Goal: Book appointment/travel/reservation

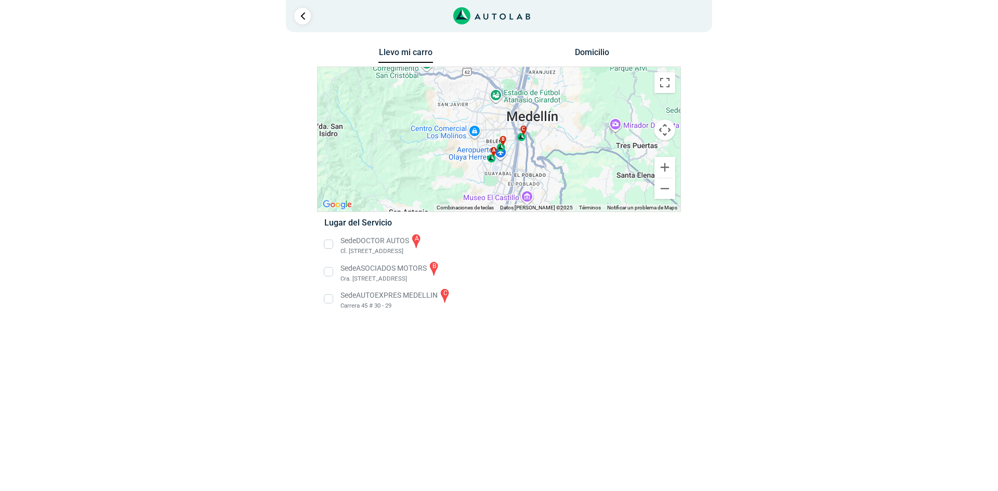
click at [357, 298] on li "Sede AUTOEXPRES MEDELLIN c Carrera 45 # 30 - 29" at bounding box center [499, 298] width 364 height 23
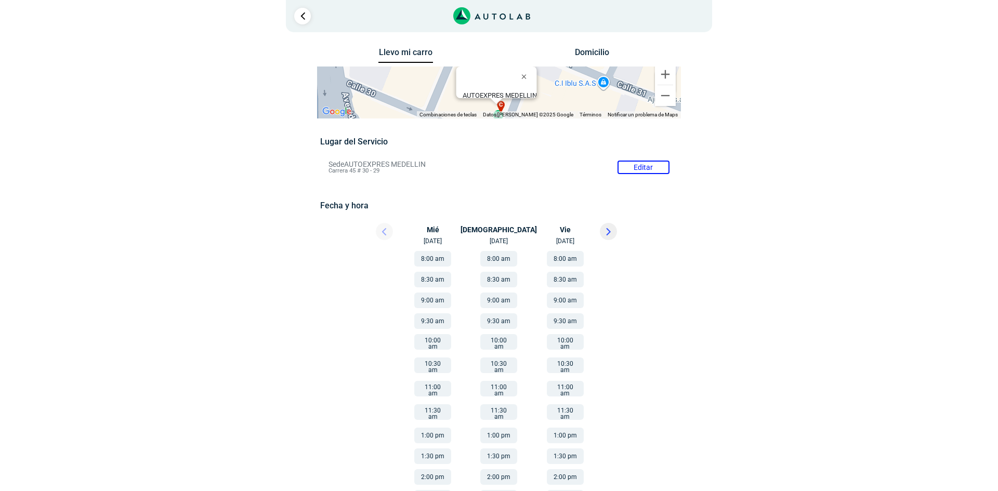
click at [391, 231] on div at bounding box center [375, 234] width 62 height 23
click at [388, 231] on div at bounding box center [375, 234] width 62 height 23
click at [616, 231] on button at bounding box center [608, 231] width 17 height 17
click at [382, 228] on icon at bounding box center [384, 231] width 4 height 7
click at [382, 228] on div at bounding box center [375, 234] width 62 height 23
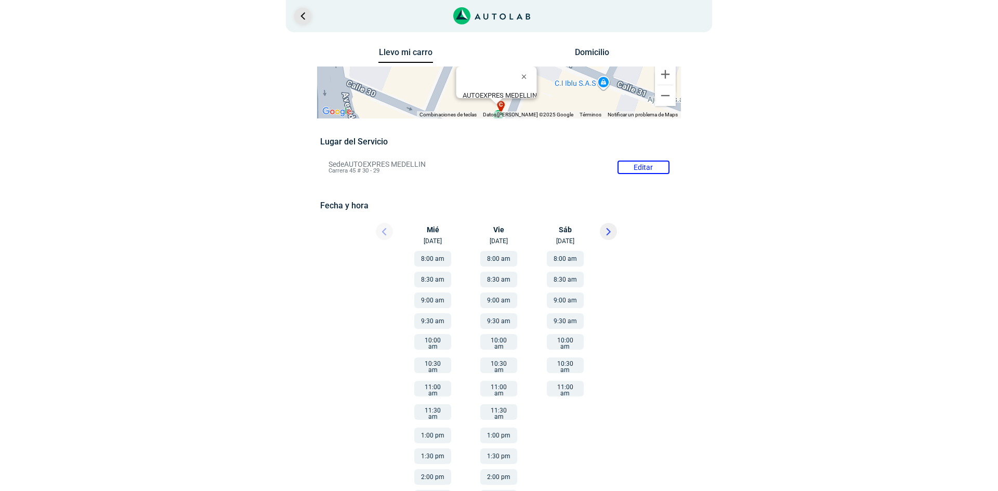
click at [308, 18] on link "Ir al paso anterior" at bounding box center [302, 16] width 17 height 17
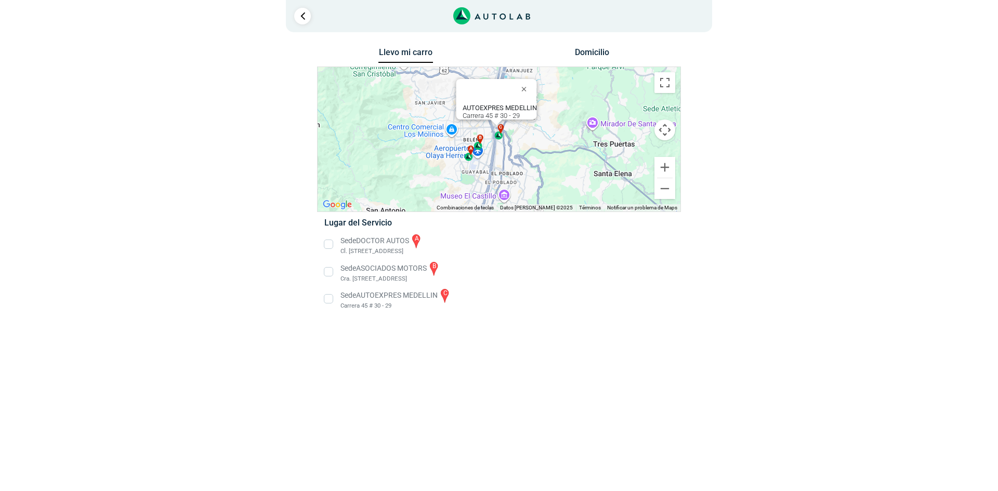
click at [329, 242] on li "Sede DOCTOR AUTOS a Cl. [STREET_ADDRESS]" at bounding box center [499, 244] width 364 height 23
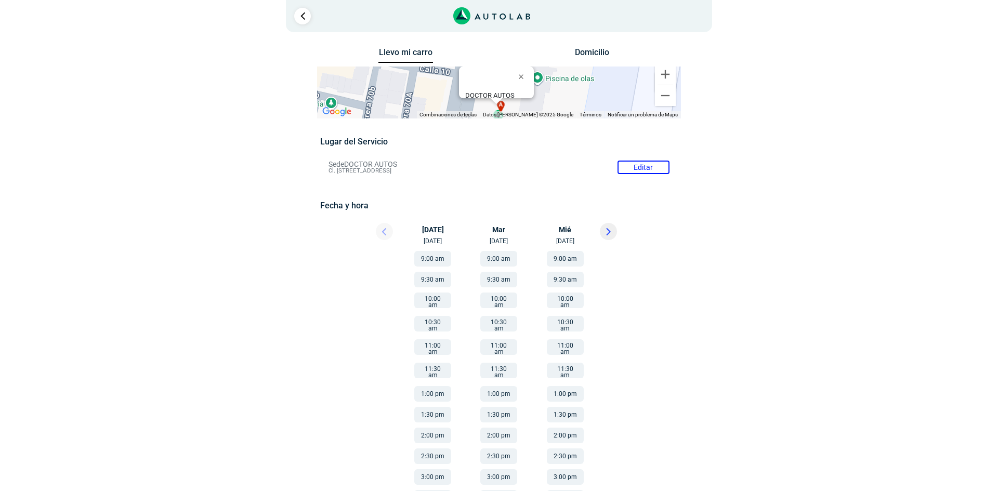
click at [384, 229] on div at bounding box center [375, 234] width 62 height 23
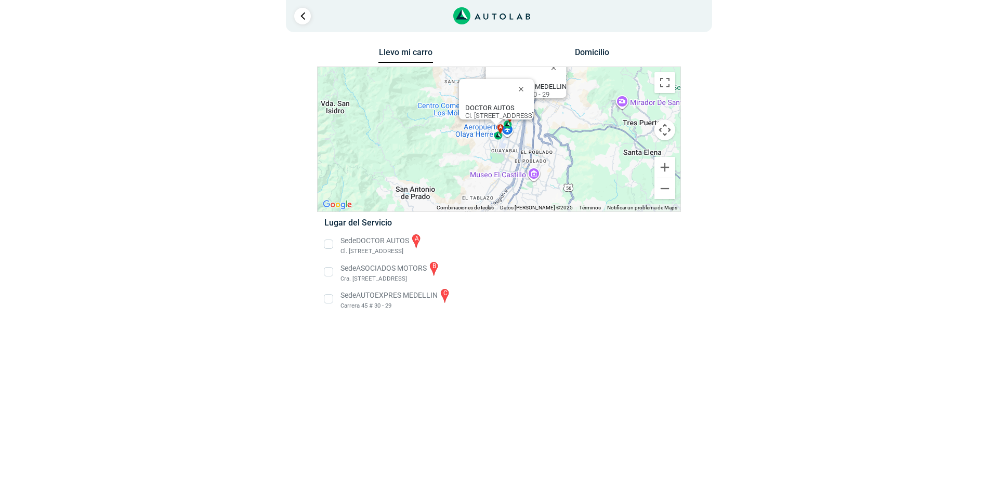
click at [334, 277] on li "Sede ASOCIADOS MOTORS b Cra. [STREET_ADDRESS]" at bounding box center [499, 271] width 364 height 23
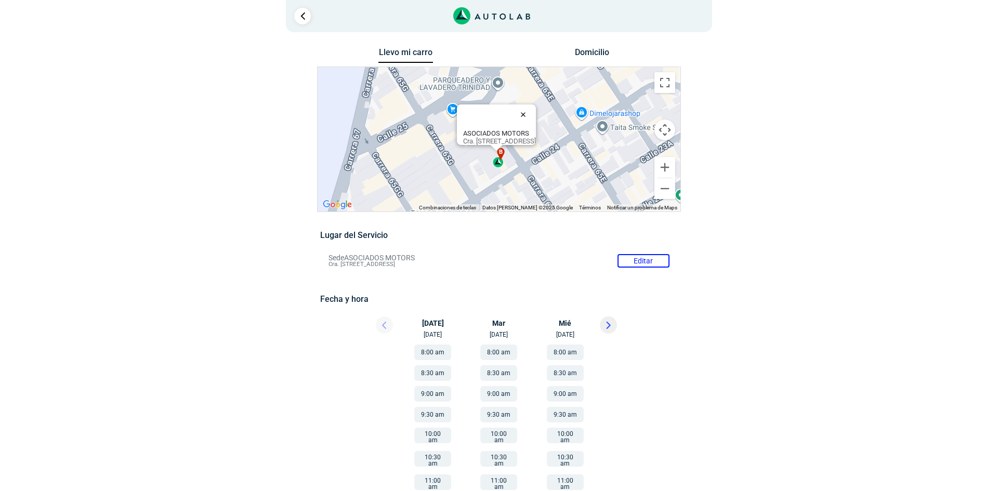
click at [538, 109] on button "Cerrar" at bounding box center [525, 114] width 25 height 25
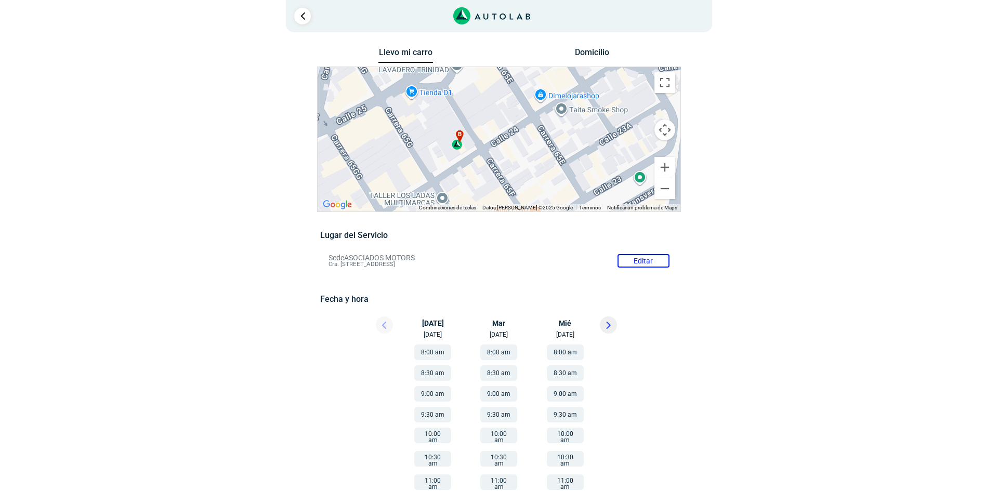
drag, startPoint x: 477, startPoint y: 138, endPoint x: 436, endPoint y: 122, distance: 44.3
click at [436, 122] on div "a b c AUTOEXPRES MEDELLIN Carrera 45 # 30 - 29 DOCTOR AUTOS Cl. 8B #65-49, Guay…" at bounding box center [499, 139] width 363 height 145
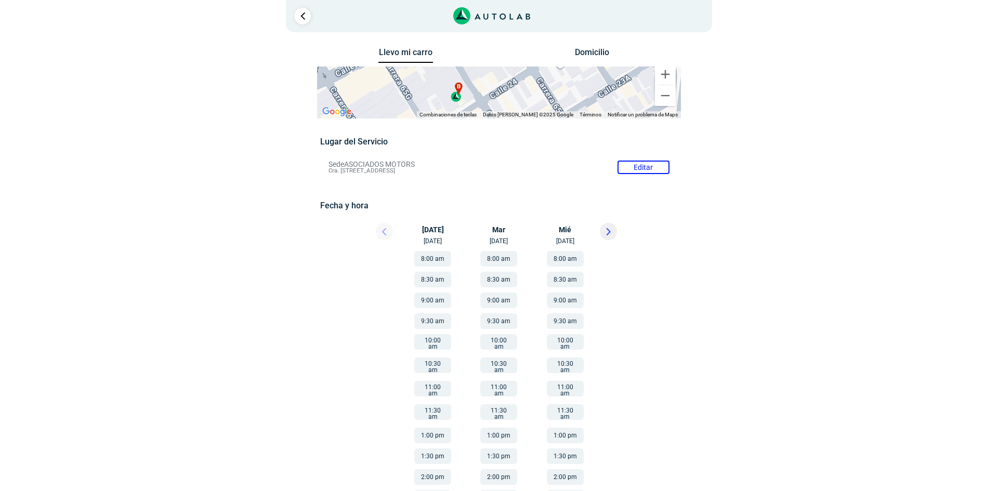
click at [751, 171] on div "Llevo mi carro Domicilio ← Mover a la izquierda → Mover a la derecha ↑ Mover ha…" at bounding box center [499, 292] width 520 height 495
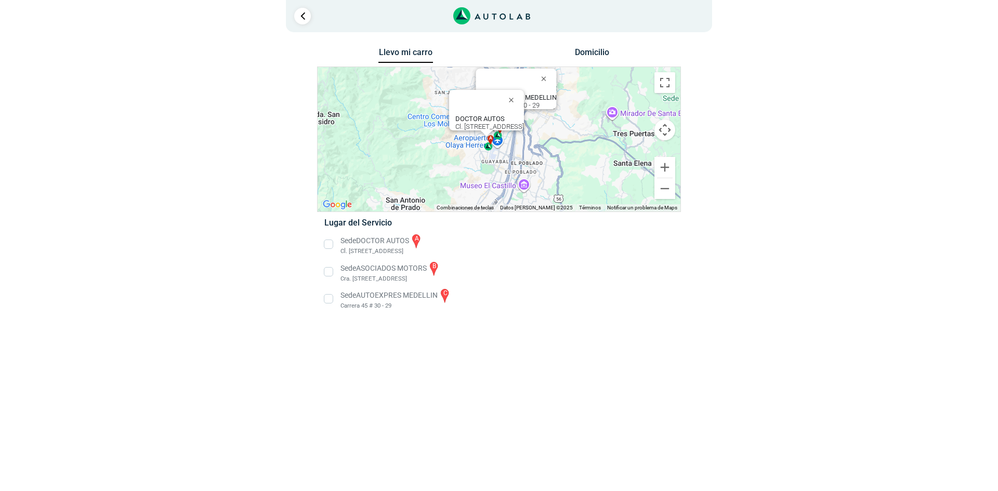
click at [328, 271] on li "Sede ASOCIADOS MOTORS b Cra. [STREET_ADDRESS]" at bounding box center [499, 271] width 364 height 23
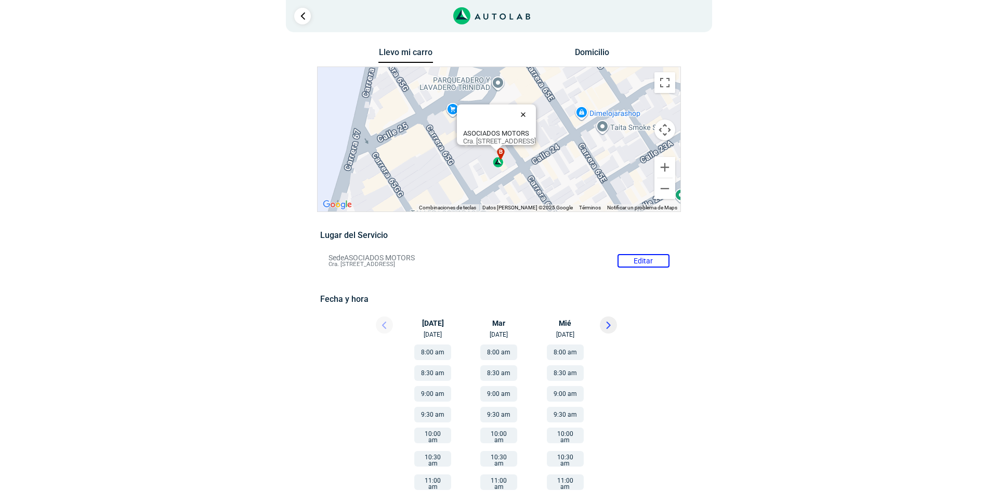
click at [538, 111] on button "Cerrar" at bounding box center [525, 114] width 25 height 25
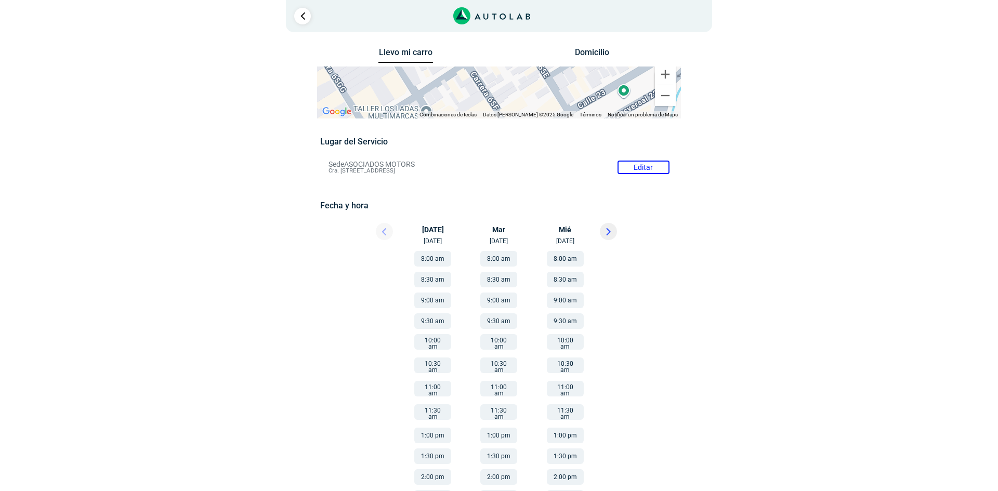
drag, startPoint x: 509, startPoint y: 136, endPoint x: 456, endPoint y: 61, distance: 91.4
click at [456, 61] on div "Llevo mi carro Domicilio ← Mover a la izquierda → Mover a la derecha ↑ Mover ha…" at bounding box center [499, 292] width 364 height 495
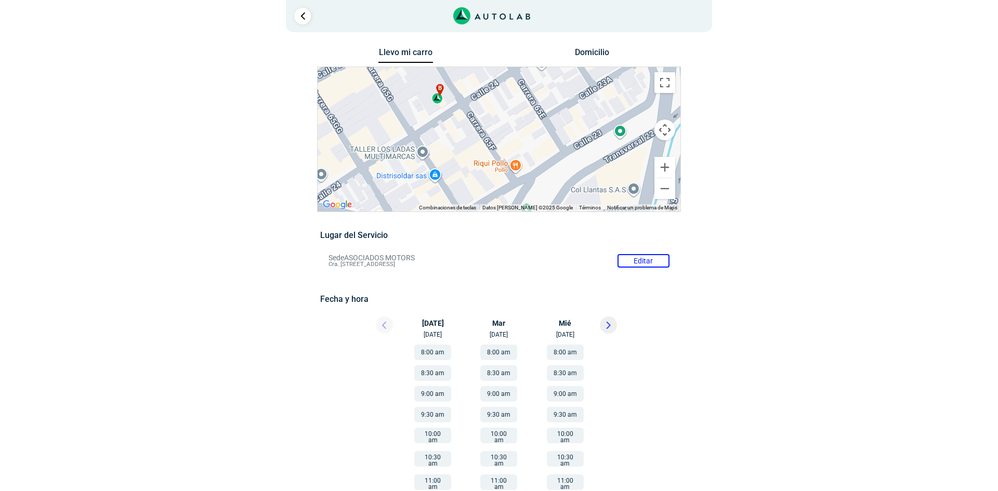
drag, startPoint x: 472, startPoint y: 84, endPoint x: 467, endPoint y: 77, distance: 8.5
click at [467, 77] on div "a b c AUTOEXPRES MEDELLIN Carrera 45 # 30 - 29 DOCTOR AUTOS Cl. 8B #65-49, Guay…" at bounding box center [499, 139] width 363 height 145
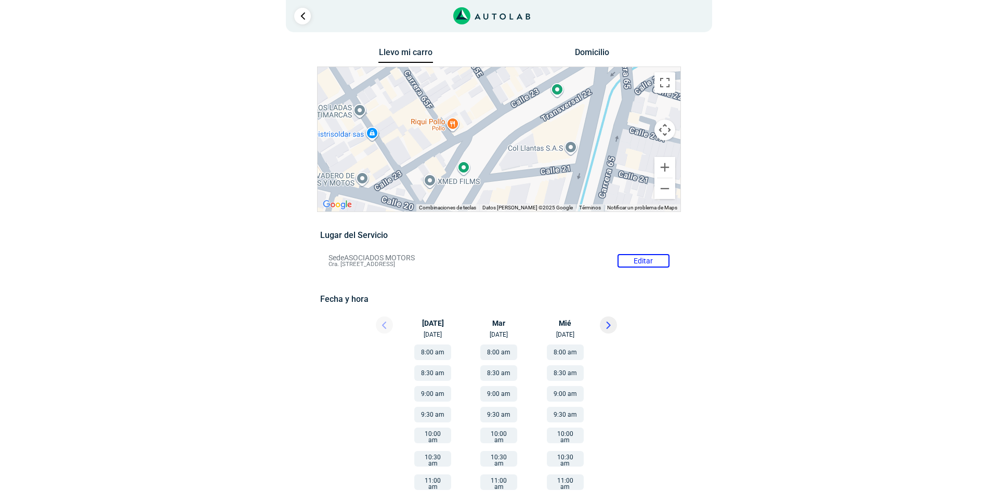
drag, startPoint x: 494, startPoint y: 148, endPoint x: 422, endPoint y: 99, distance: 86.8
click at [422, 99] on div "a b c AUTOEXPRES MEDELLIN Carrera 45 # 30 - 29 DOCTOR AUTOS Cl. 8B #65-49, Guay…" at bounding box center [499, 139] width 363 height 145
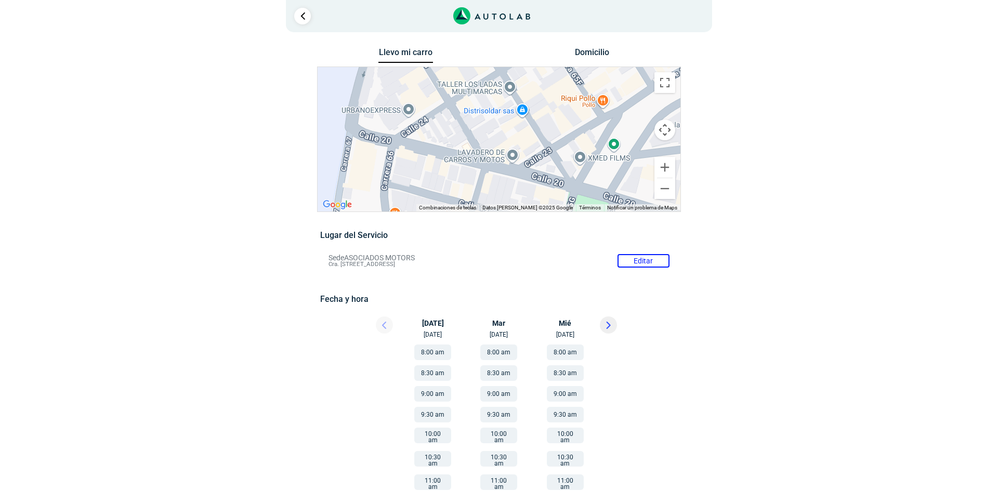
drag, startPoint x: 443, startPoint y: 145, endPoint x: 552, endPoint y: 129, distance: 109.8
click at [596, 125] on div "a b c AUTOEXPRES MEDELLIN Carrera 45 # 30 - 29 DOCTOR AUTOS Cl. 8B #65-49, Guay…" at bounding box center [499, 139] width 363 height 145
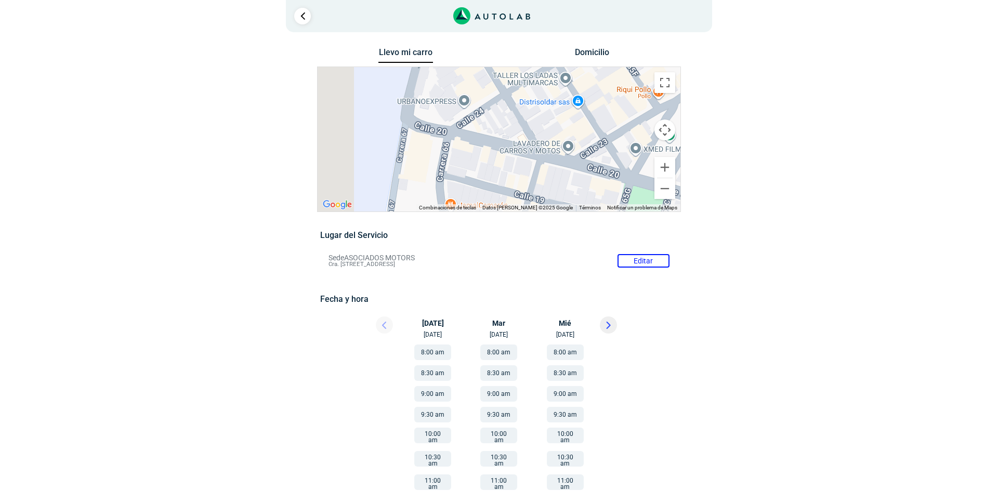
drag, startPoint x: 518, startPoint y: 137, endPoint x: 593, endPoint y: 134, distance: 74.9
click at [632, 142] on div "a b c AUTOEXPRES MEDELLIN Carrera 45 # 30 - 29 DOCTOR AUTOS Cl. 8B #65-49, Guay…" at bounding box center [499, 139] width 363 height 145
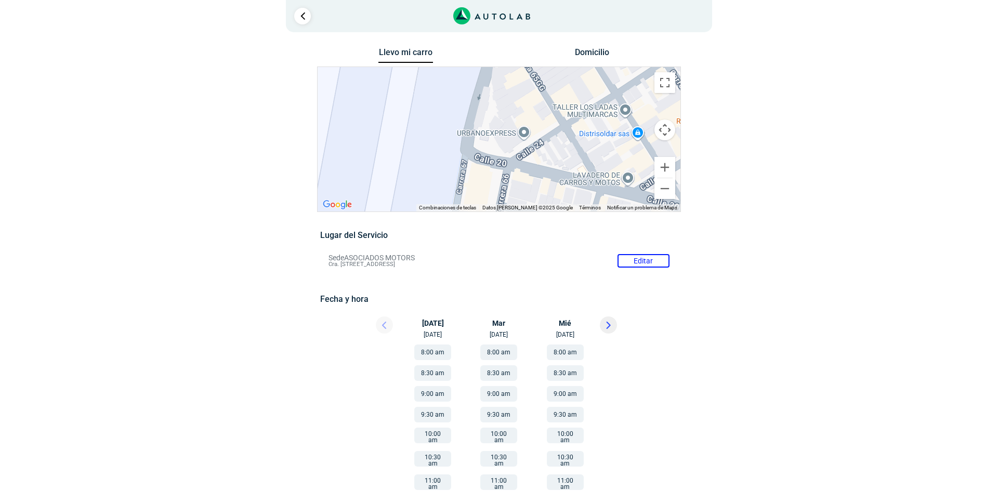
drag, startPoint x: 457, startPoint y: 100, endPoint x: 431, endPoint y: 110, distance: 28.0
click at [431, 110] on div "a b c AUTOEXPRES MEDELLIN Carrera 45 # 30 - 29 DOCTOR AUTOS Cl. 8B #65-49, Guay…" at bounding box center [499, 139] width 363 height 145
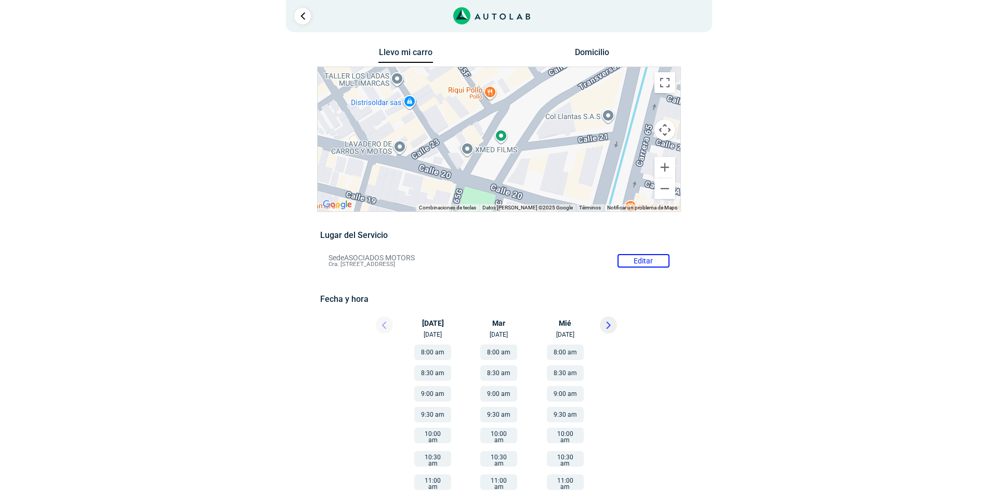
drag, startPoint x: 606, startPoint y: 131, endPoint x: 406, endPoint y: 98, distance: 202.3
click at [406, 98] on div "a b c AUTOEXPRES MEDELLIN Carrera 45 # 30 - 29 DOCTOR AUTOS Cl. 8B #65-49, Guay…" at bounding box center [499, 139] width 363 height 145
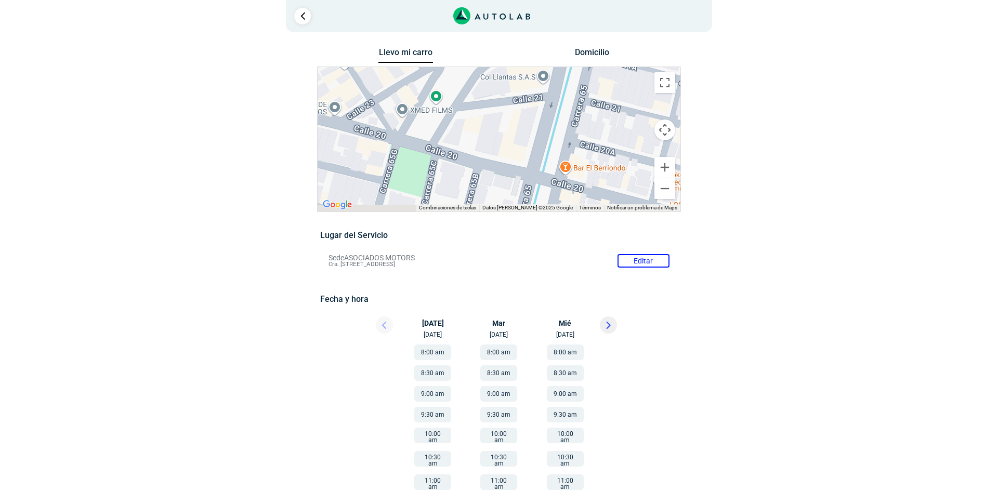
drag, startPoint x: 485, startPoint y: 130, endPoint x: 459, endPoint y: 113, distance: 30.7
click at [419, 87] on div "a b c AUTOEXPRES MEDELLIN Carrera 45 # 30 - 29 DOCTOR AUTOS Cl. 8B #65-49, Guay…" at bounding box center [499, 139] width 363 height 145
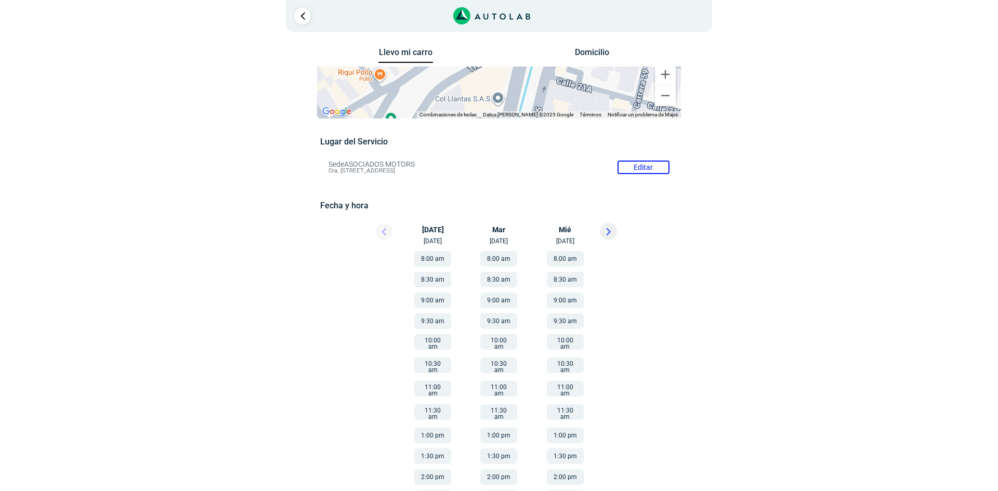
drag, startPoint x: 537, startPoint y: 145, endPoint x: 489, endPoint y: 216, distance: 86.1
click at [489, 216] on div "Llevo mi carro Domicilio ← Mover a la izquierda → Mover a la derecha ↑ Mover ha…" at bounding box center [499, 292] width 364 height 495
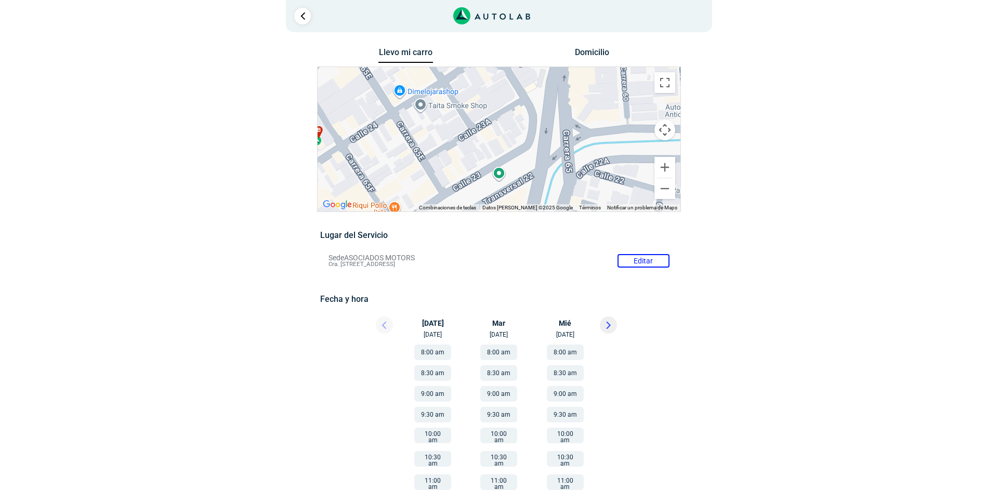
drag, startPoint x: 497, startPoint y: 115, endPoint x: 529, endPoint y: 194, distance: 85.6
click at [529, 194] on div "a b c AUTOEXPRES MEDELLIN Carrera 45 # 30 - 29 DOCTOR AUTOS Cl. 8B #65-49, Guay…" at bounding box center [499, 139] width 363 height 145
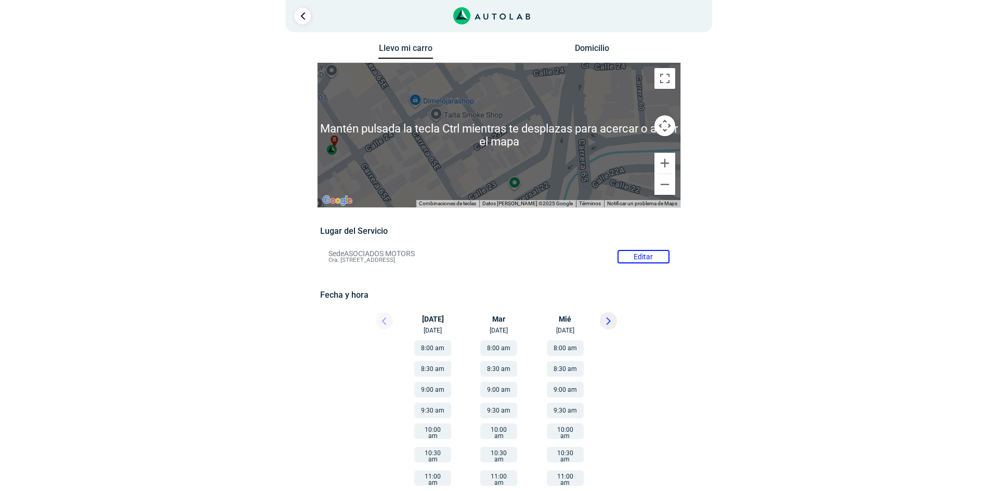
scroll to position [5, 0]
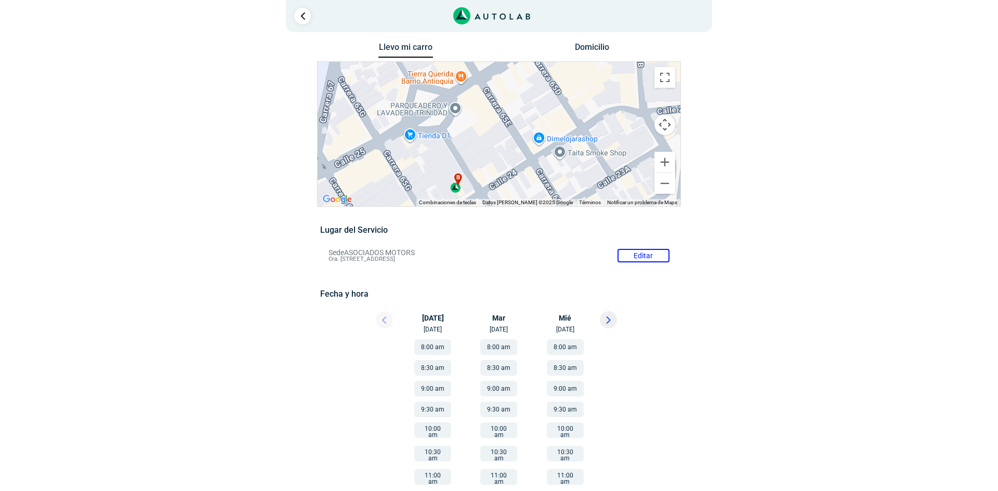
drag, startPoint x: 583, startPoint y: 197, endPoint x: 574, endPoint y: 183, distance: 15.9
click at [594, 198] on div "a b c AUTOEXPRES MEDELLIN Carrera 45 # 30 - 29 DOCTOR AUTOS Cl. 8B #65-49, Guay…" at bounding box center [499, 134] width 363 height 145
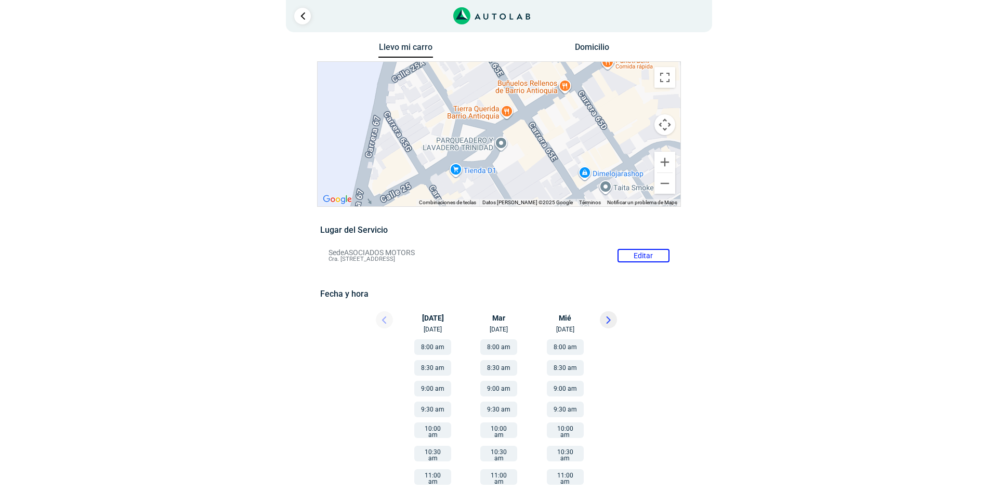
drag, startPoint x: 473, startPoint y: 130, endPoint x: 514, endPoint y: 174, distance: 59.6
click at [514, 174] on div "a b c AUTOEXPRES MEDELLIN Carrera 45 # 30 - 29 DOCTOR AUTOS Cl. 8B #65-49, Guay…" at bounding box center [499, 134] width 363 height 145
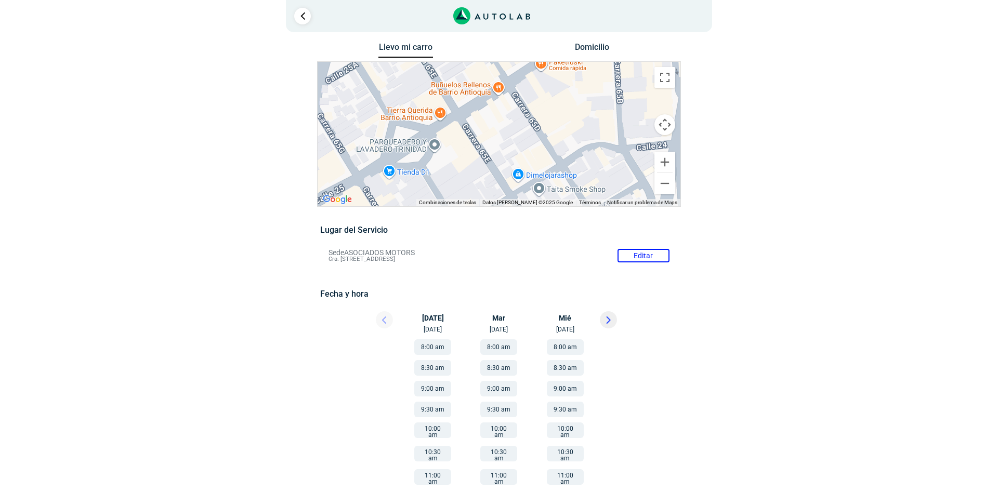
drag, startPoint x: 519, startPoint y: 126, endPoint x: 449, endPoint y: 119, distance: 70.1
click at [449, 119] on div "a b c AUTOEXPRES MEDELLIN Carrera 45 # 30 - 29 DOCTOR AUTOS Cl. 8B #65-49, Guay…" at bounding box center [499, 134] width 363 height 145
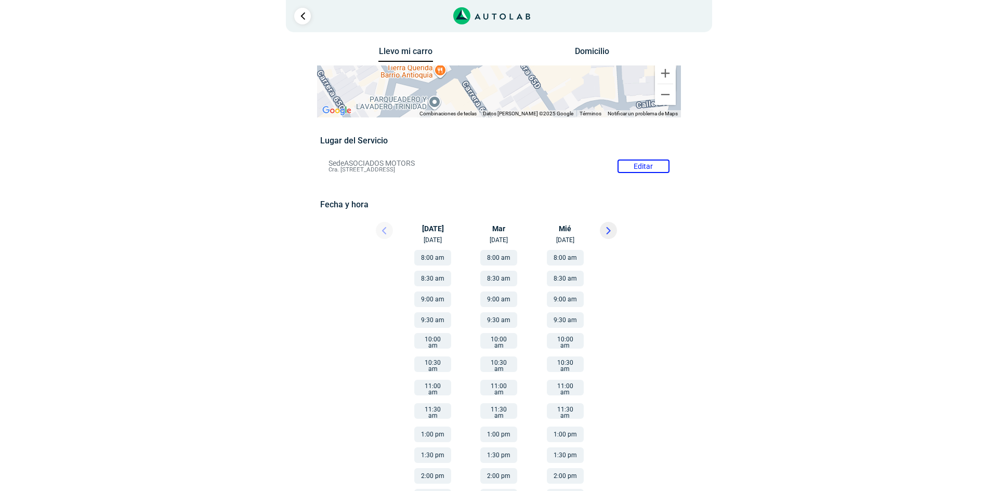
scroll to position [0, 0]
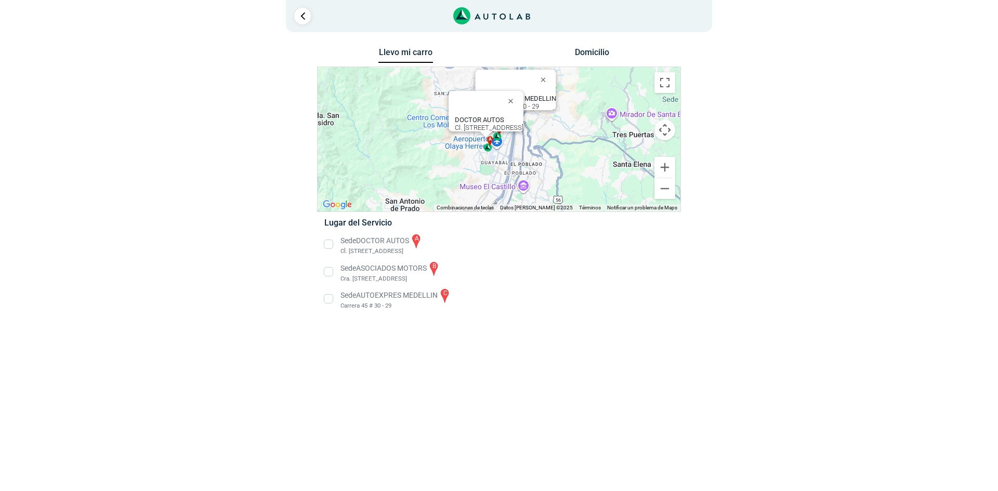
click at [331, 243] on li "Sede DOCTOR AUTOS a Cl. [STREET_ADDRESS]" at bounding box center [499, 244] width 364 height 23
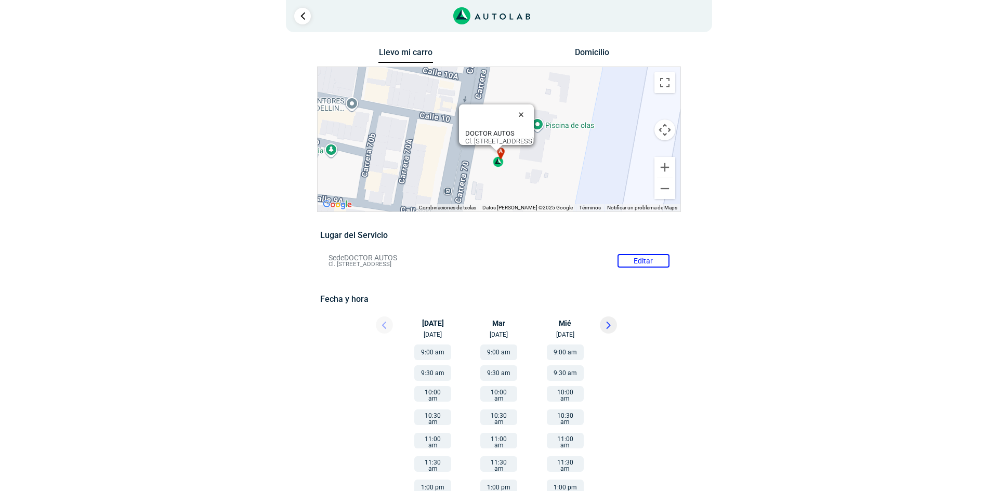
click at [536, 104] on button "Cerrar" at bounding box center [523, 114] width 25 height 25
click at [536, 109] on button "Cerrar" at bounding box center [523, 114] width 25 height 25
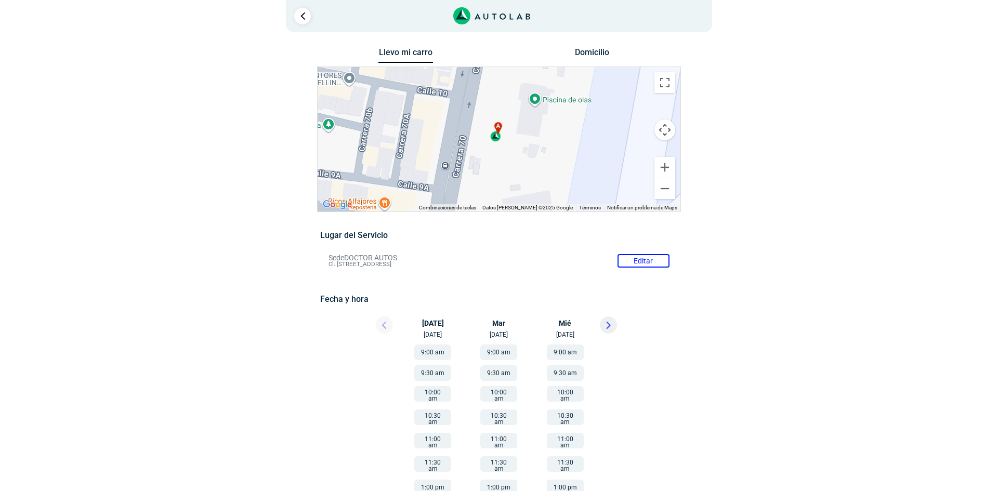
drag, startPoint x: 537, startPoint y: 150, endPoint x: 533, endPoint y: 124, distance: 26.8
click at [532, 123] on div "a b c AUTOEXPRES MEDELLIN Carrera 45 # 30 - 29" at bounding box center [499, 139] width 363 height 145
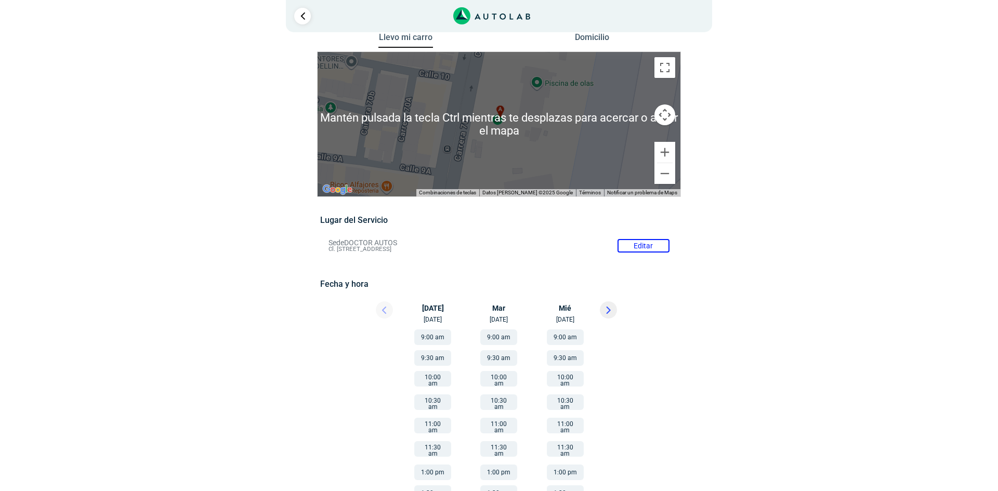
scroll to position [16, 0]
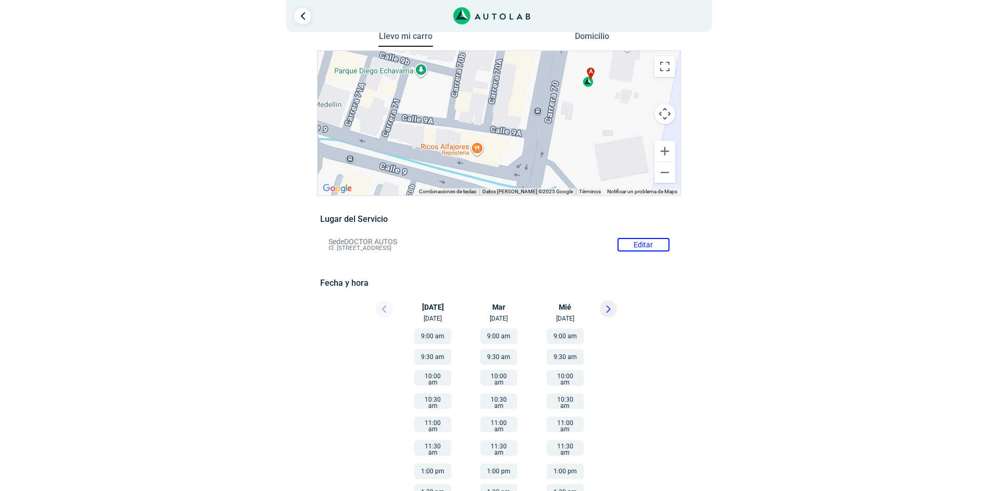
drag, startPoint x: 459, startPoint y: 141, endPoint x: 543, endPoint y: 82, distance: 103.4
click at [543, 82] on div "a b c AUTOEXPRES MEDELLIN Carrera 45 # 30 - 29" at bounding box center [499, 123] width 363 height 145
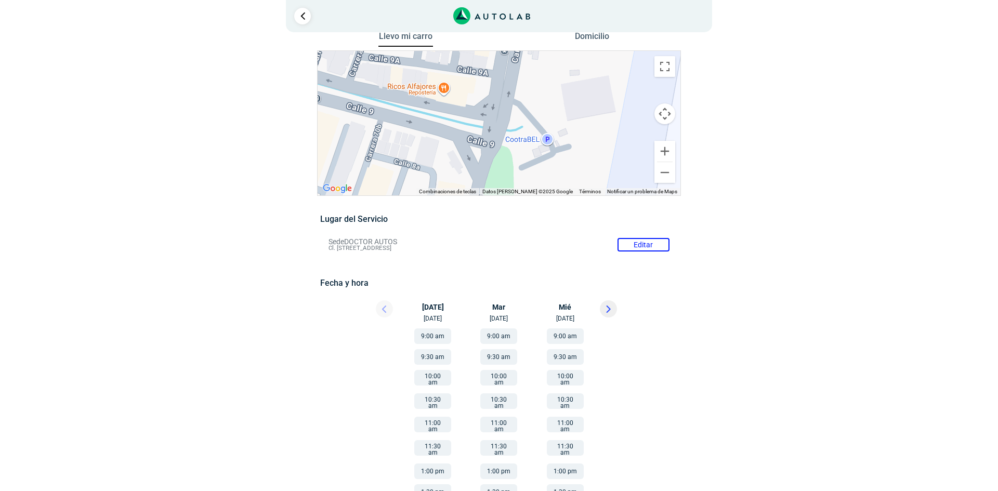
drag, startPoint x: 537, startPoint y: 118, endPoint x: 507, endPoint y: 93, distance: 38.3
click at [502, 78] on div "a b c AUTOEXPRES MEDELLIN Carrera 45 # 30 - 29" at bounding box center [499, 123] width 363 height 145
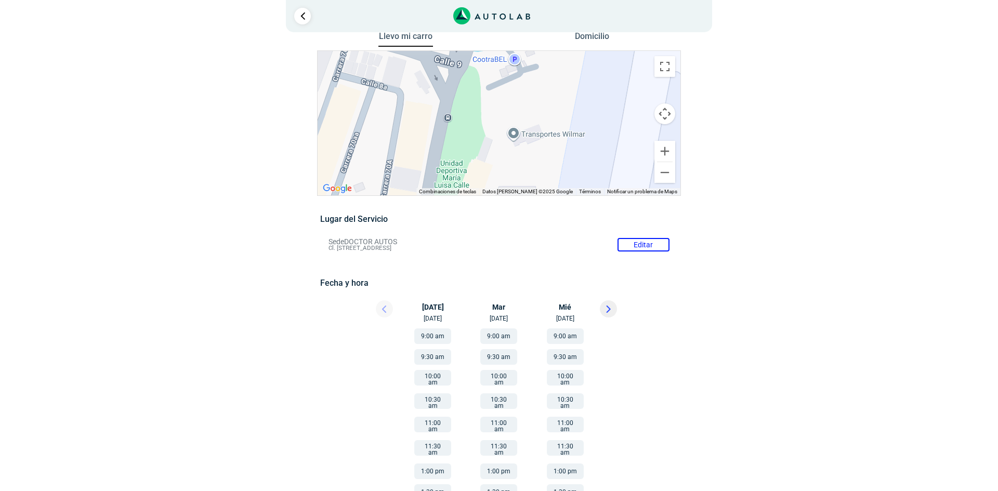
drag, startPoint x: 525, startPoint y: 147, endPoint x: 506, endPoint y: 87, distance: 63.0
click at [506, 87] on div "a b c AUTOEXPRES MEDELLIN Carrera 45 # 30 - 29" at bounding box center [499, 123] width 363 height 145
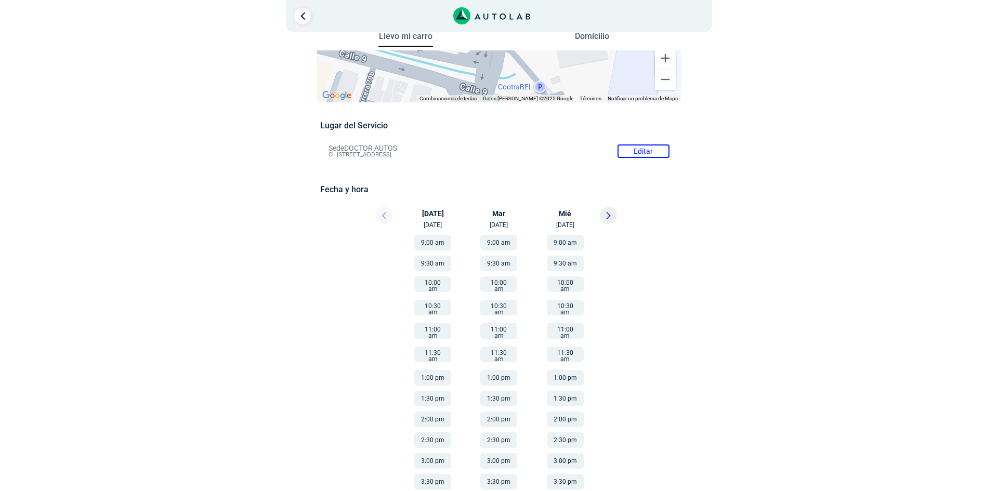
drag, startPoint x: 504, startPoint y: 122, endPoint x: 533, endPoint y: 192, distance: 76.3
click at [533, 205] on div "Llevo mi carro Domicilio ← Mover a la izquierda → Mover a la derecha ↑ Mover ha…" at bounding box center [499, 318] width 364 height 579
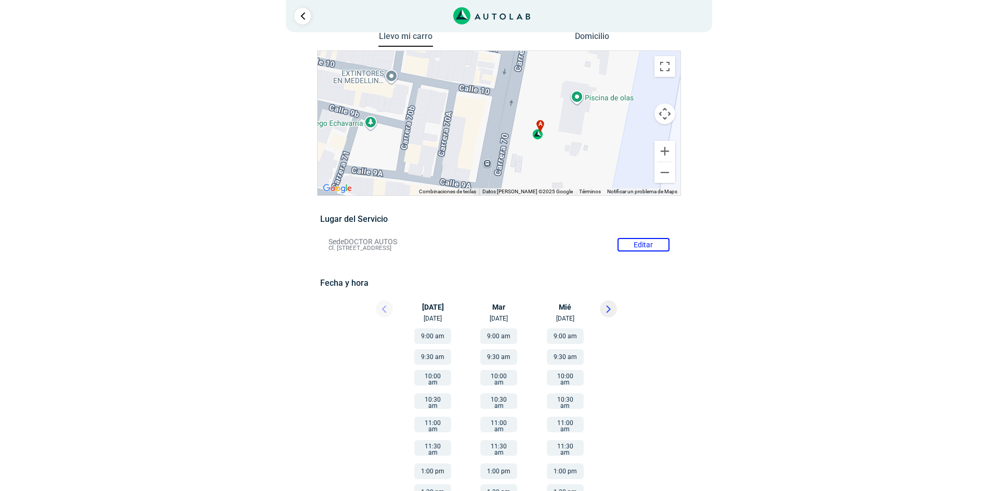
drag, startPoint x: 517, startPoint y: 99, endPoint x: 511, endPoint y: 140, distance: 41.0
click at [511, 140] on div "a b c AUTOEXPRES MEDELLIN Carrera 45 # 30 - 29" at bounding box center [499, 123] width 363 height 145
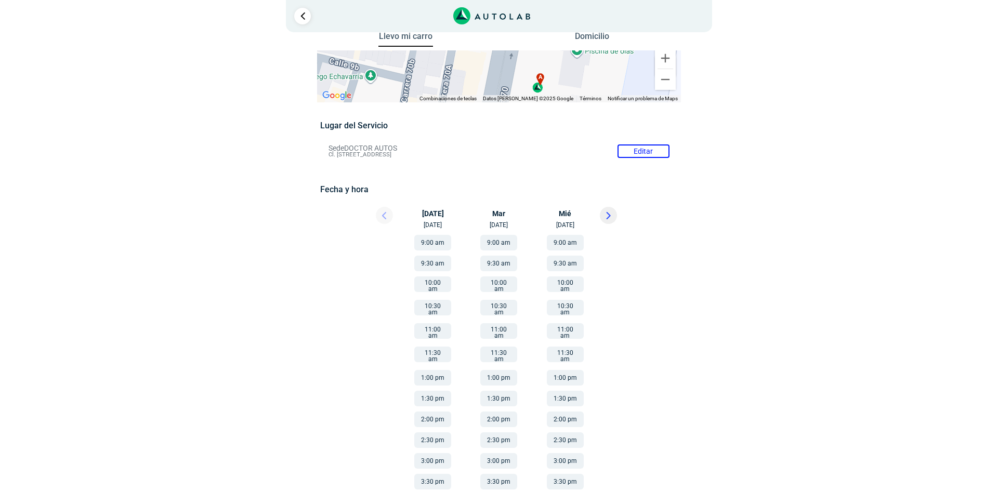
click at [443, 245] on button "9:00 am" at bounding box center [432, 243] width 37 height 16
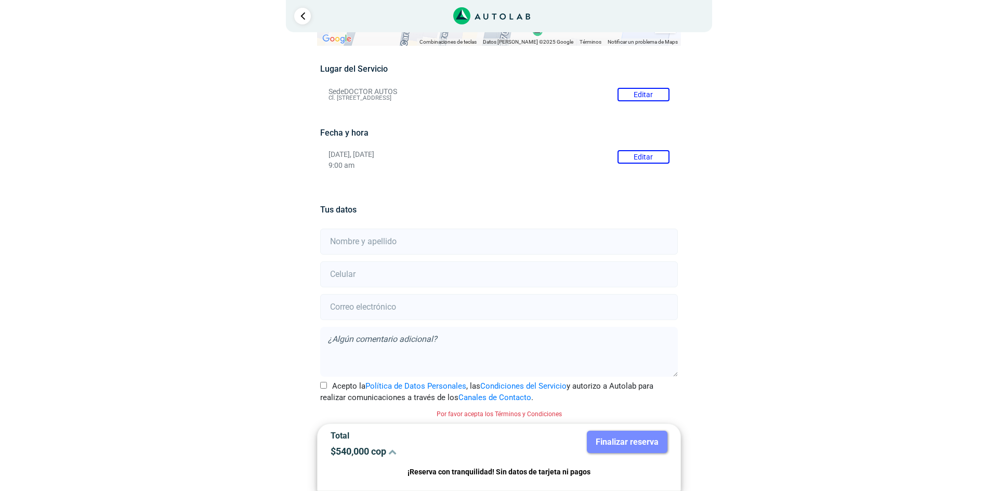
scroll to position [74, 0]
click at [353, 245] on input "text" at bounding box center [498, 241] width 357 height 26
type input "Duban Toro"
click at [397, 264] on input "number" at bounding box center [498, 273] width 357 height 26
type input "3127521481"
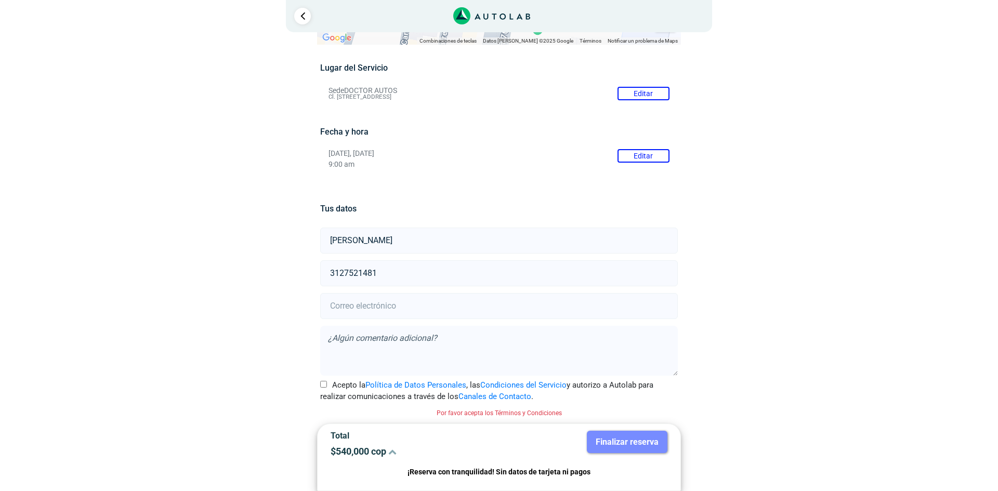
click at [388, 304] on input "email" at bounding box center [498, 306] width 357 height 26
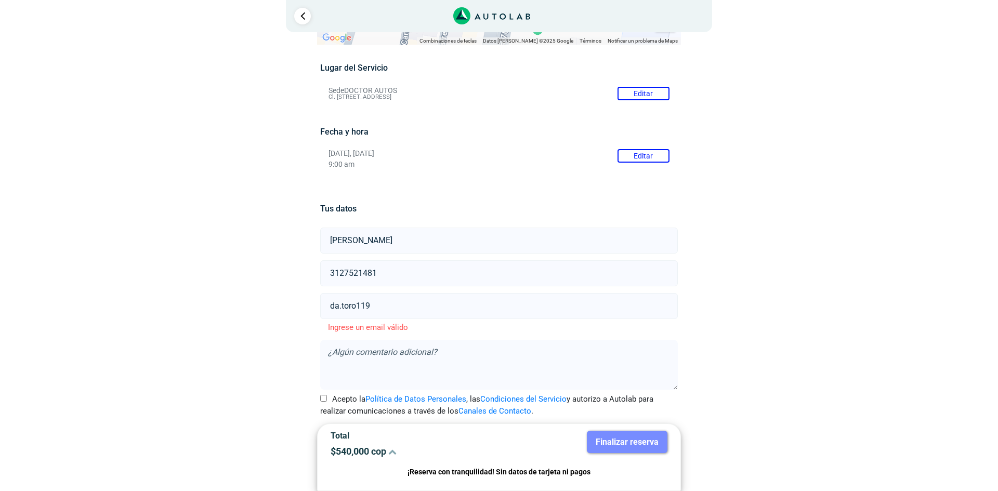
click at [384, 303] on input "da.toro119" at bounding box center [498, 306] width 357 height 26
paste input "@"
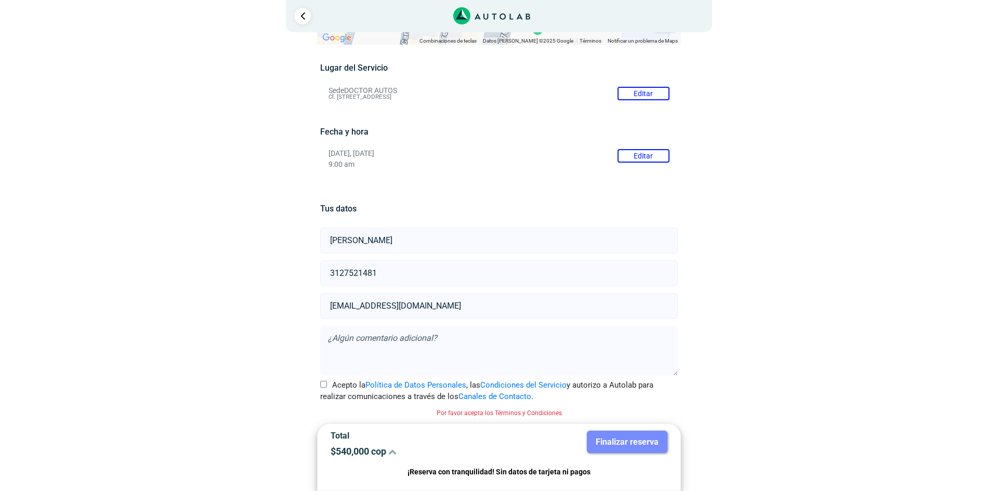
type input "da.toro119@gmail.com"
click at [315, 382] on div "Llevo mi carro Domicilio ← Mover a la izquierda → Mover a la derecha ↑ Mover ha…" at bounding box center [499, 231] width 504 height 520
click at [329, 389] on label "Acepto la Política de Datos Personales , las Condiciones del Servicio y autoriz…" at bounding box center [498, 391] width 357 height 23
click at [327, 388] on input "Acepto la Política de Datos Personales , las Condiciones del Servicio y autoriz…" at bounding box center [323, 384] width 7 height 7
checkbox input "true"
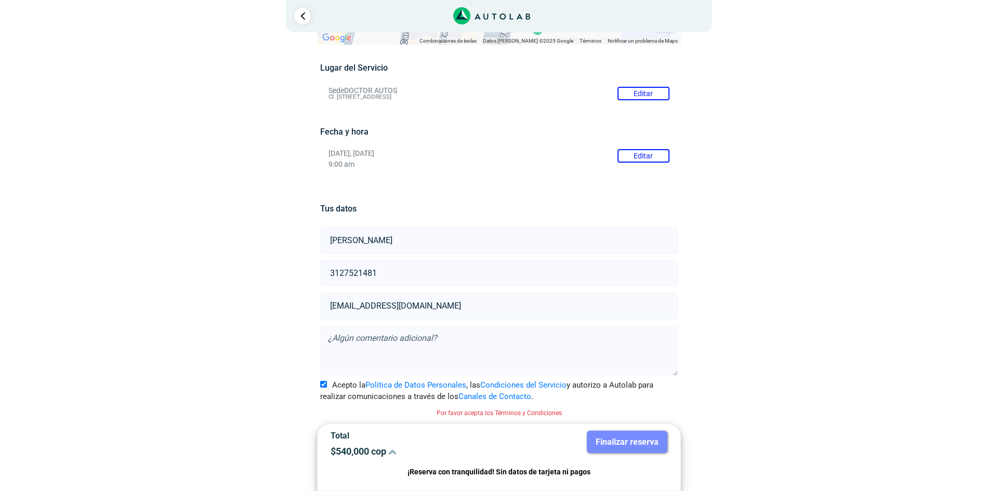
scroll to position [60, 0]
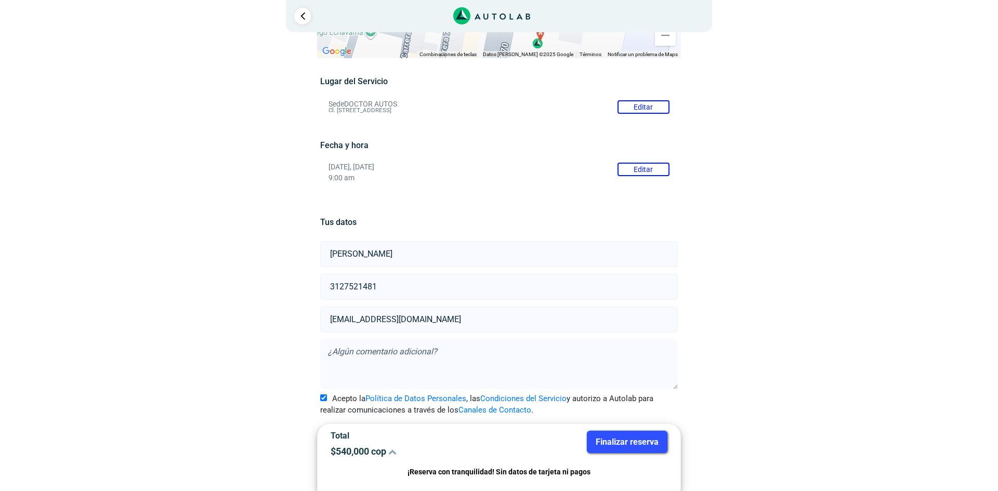
click at [367, 353] on textarea at bounding box center [498, 364] width 357 height 50
type textarea "S"
type textarea "Es para pasar la tecnomecanica, se hace examen computarizado para confirmar val…"
click at [629, 441] on button "Finalizar reserva" at bounding box center [627, 442] width 81 height 22
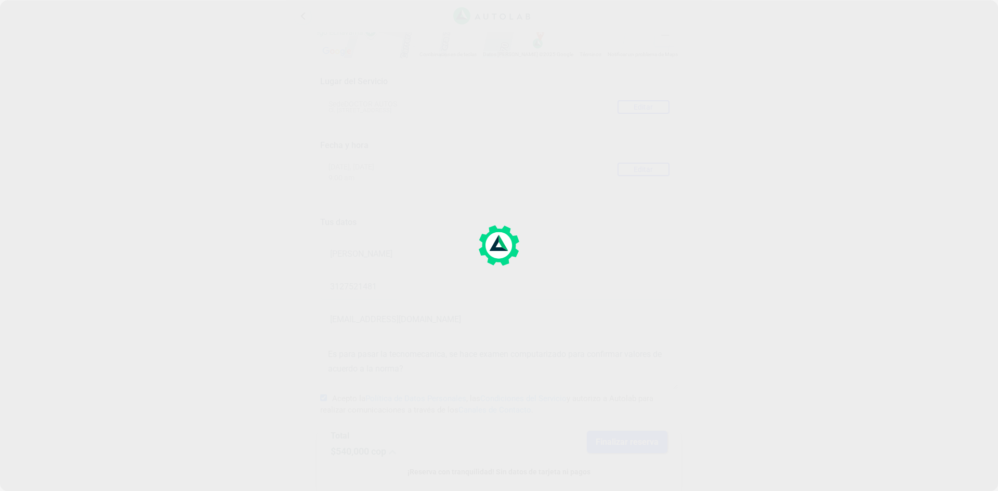
scroll to position [0, 0]
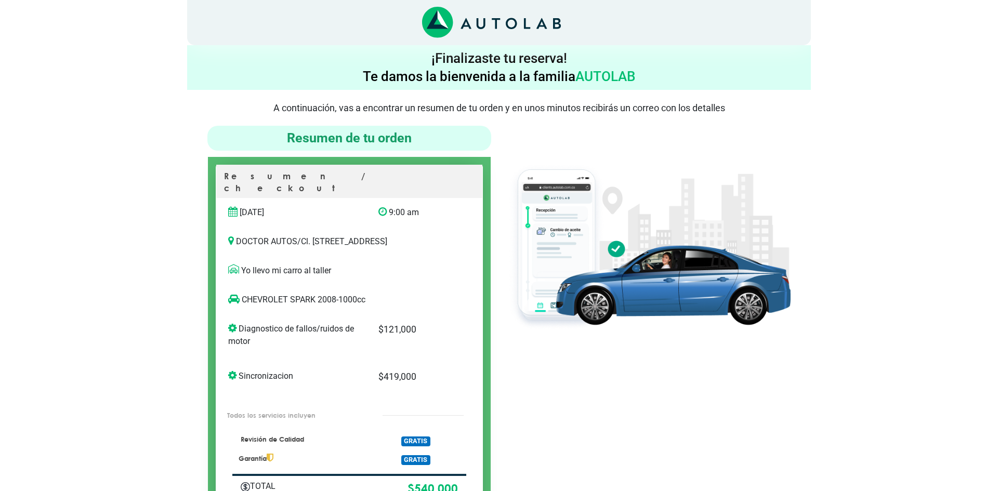
click at [308, 235] on p "DOCTOR AUTOS / Cl. 8B #65-49, Guayabal, Medellín, Guayabal, Medellín, Antioquia" at bounding box center [349, 241] width 242 height 12
drag, startPoint x: 303, startPoint y: 230, endPoint x: 351, endPoint y: 230, distance: 48.4
click at [351, 235] on p "DOCTOR AUTOS / Cl. 8B #65-49, Guayabal, Medellín, Guayabal, Medellín, Antioquia" at bounding box center [349, 241] width 242 height 12
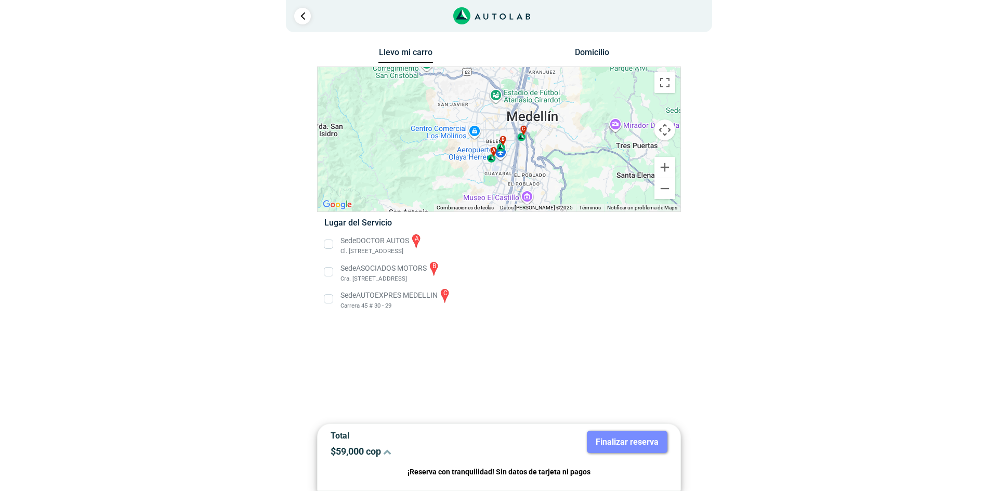
click at [326, 275] on li "Sede ASOCIADOS MOTORS b Cra. [STREET_ADDRESS]" at bounding box center [499, 271] width 364 height 23
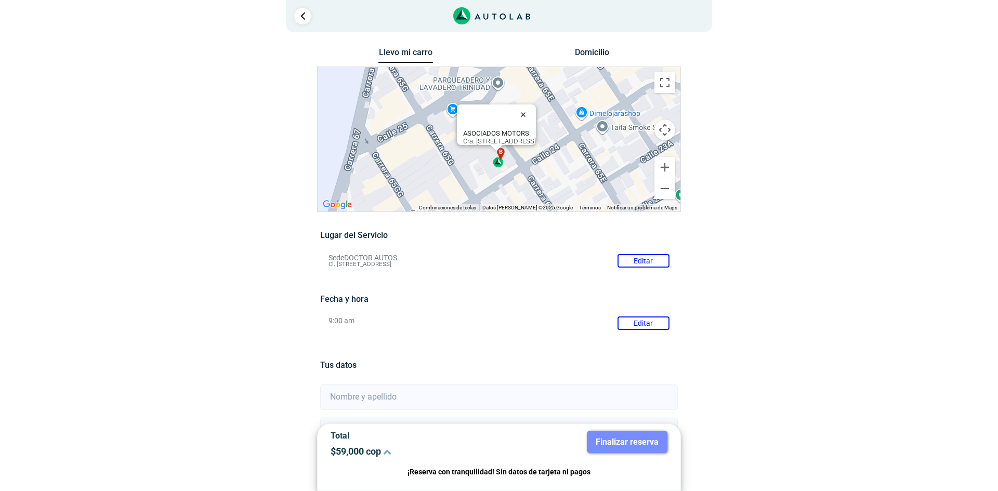
click at [538, 106] on button "Cerrar" at bounding box center [525, 114] width 25 height 25
click at [358, 253] on li "Sede DOCTOR AUTOS Editar Cl. [STREET_ADDRESS]" at bounding box center [499, 261] width 356 height 17
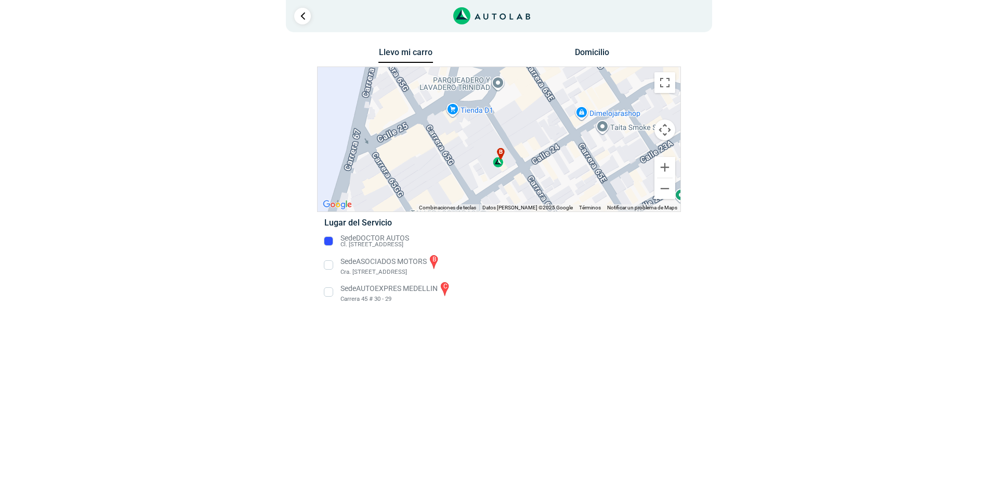
click at [380, 244] on li "Sede DOCTOR AUTOS Cl. [STREET_ADDRESS]" at bounding box center [499, 241] width 364 height 17
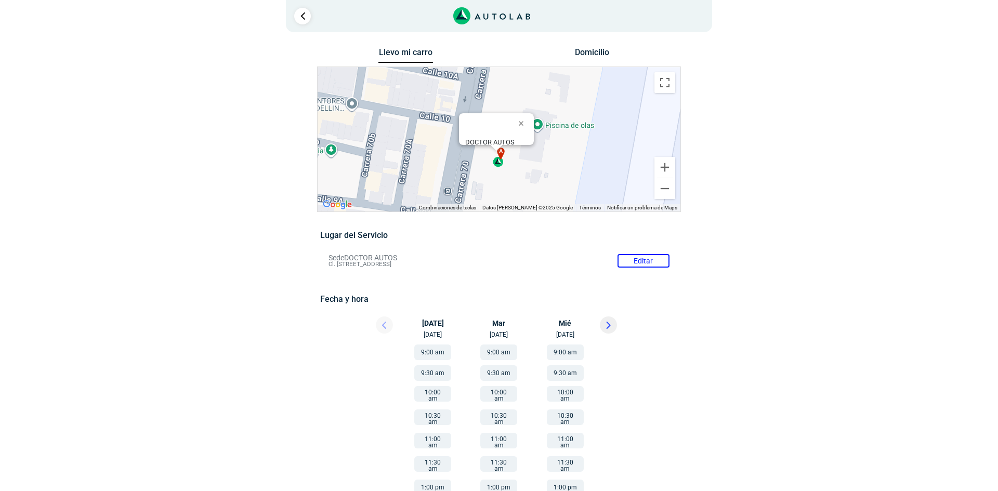
click at [433, 345] on button "9:00 am" at bounding box center [432, 353] width 37 height 16
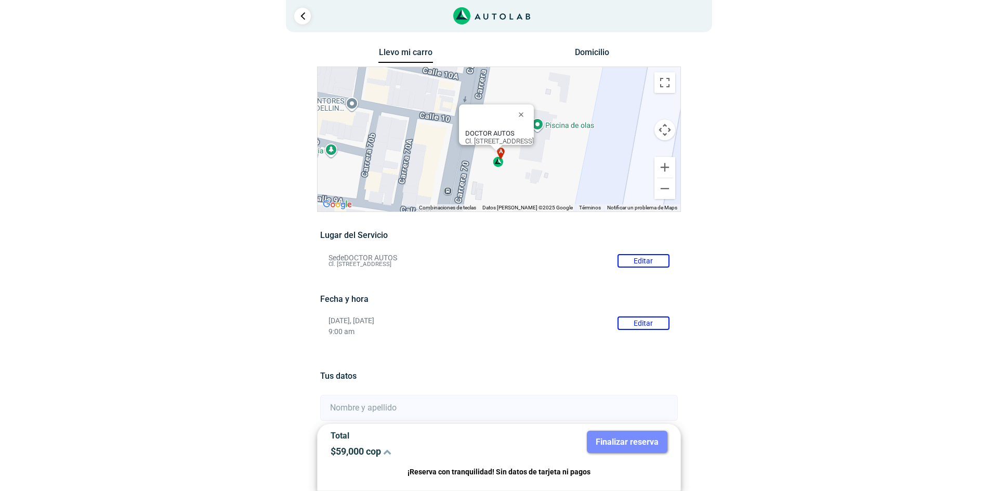
click at [496, 163] on div "a" at bounding box center [499, 158] width 12 height 20
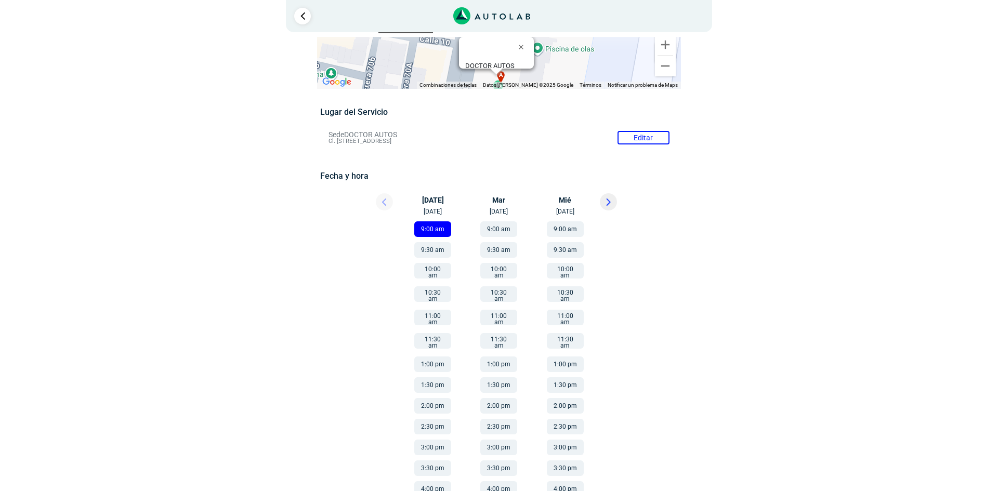
scroll to position [39, 0]
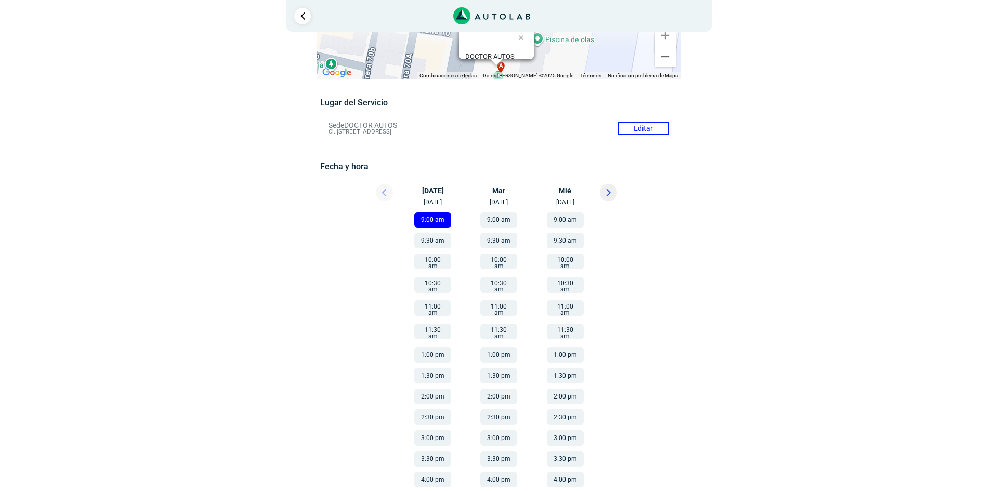
drag, startPoint x: 329, startPoint y: 133, endPoint x: 504, endPoint y: 136, distance: 175.2
click at [504, 136] on li "Sede DOCTOR AUTOS Editar Cl. [STREET_ADDRESS]" at bounding box center [499, 128] width 356 height 17
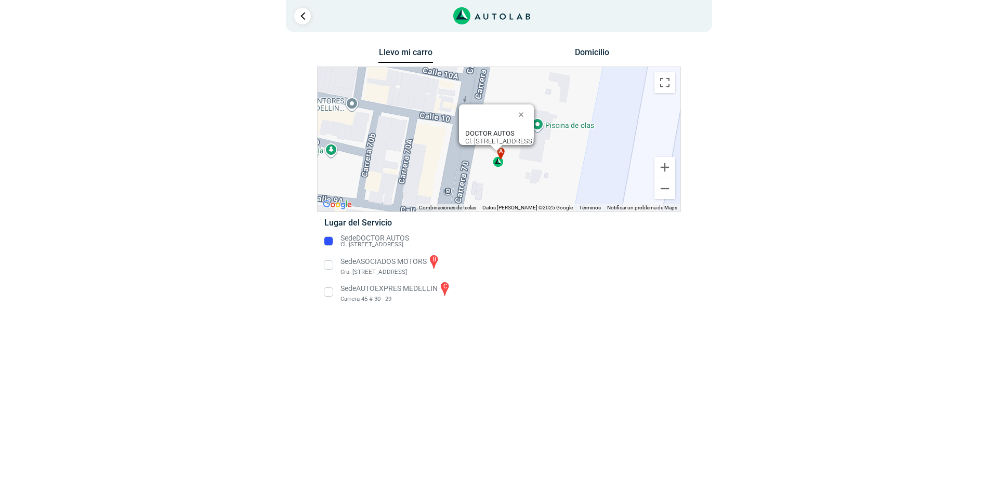
scroll to position [0, 0]
click at [397, 245] on div "Llevo mi carro [GEOGRAPHIC_DATA] ← Mover a la izquierda → Mover a la derecha ↑ …" at bounding box center [499, 181] width 364 height 273
drag, startPoint x: 512, startPoint y: 243, endPoint x: 342, endPoint y: 237, distance: 169.6
click at [342, 237] on li "Sede DOCTOR AUTOS Cl. [STREET_ADDRESS]" at bounding box center [499, 241] width 364 height 17
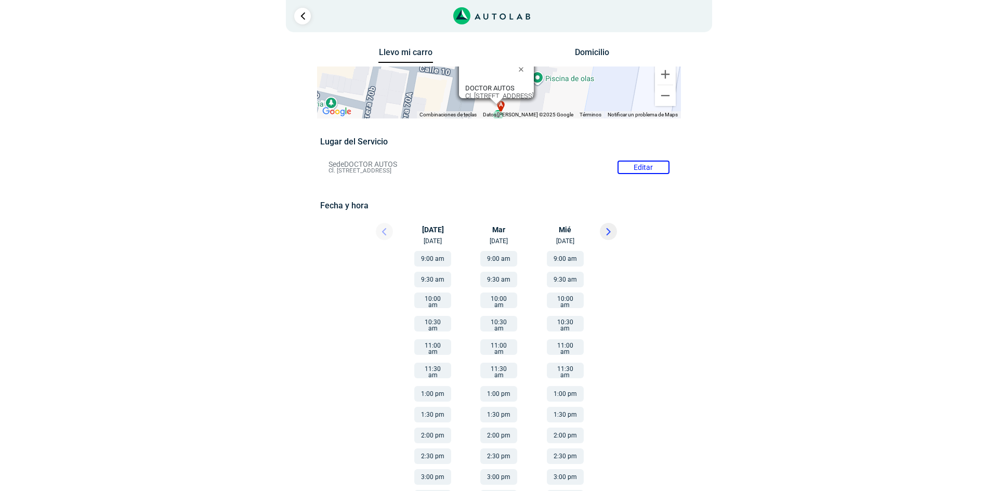
copy div "Sede DOCTOR AUTOS Cl. [STREET_ADDRESS]"
drag, startPoint x: 504, startPoint y: 171, endPoint x: 329, endPoint y: 162, distance: 176.0
click at [329, 162] on li "Sede DOCTOR AUTOS Editar Cl. [STREET_ADDRESS]" at bounding box center [499, 167] width 356 height 17
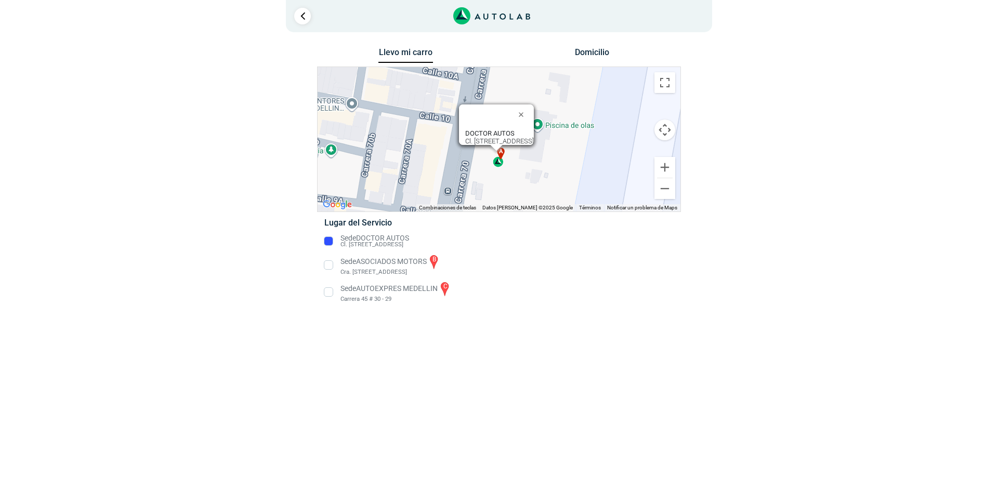
drag, startPoint x: 511, startPoint y: 245, endPoint x: 337, endPoint y: 239, distance: 173.7
click at [337, 239] on li "Sede DOCTOR AUTOS Cl. [STREET_ADDRESS]" at bounding box center [499, 241] width 364 height 17
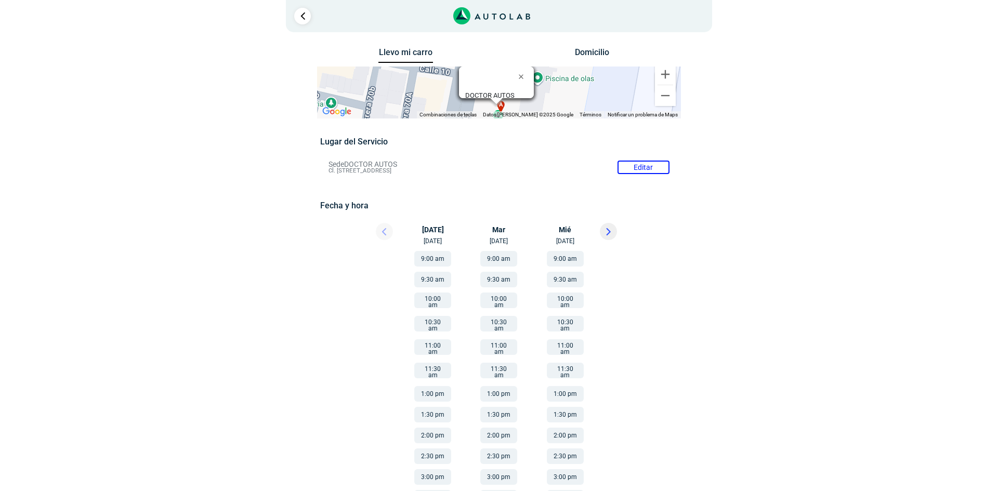
copy div "Sede DOCTOR AUTOS Cl. [STREET_ADDRESS]"
drag, startPoint x: 509, startPoint y: 181, endPoint x: 321, endPoint y: 171, distance: 188.5
click at [321, 171] on div "Lugar del Servicio Sede DOCTOR AUTOS Editar Cl. [STREET_ADDRESS] Fecha y hora E…" at bounding box center [498, 377] width 357 height 481
click at [302, 13] on link "Ir al paso anterior" at bounding box center [302, 16] width 17 height 17
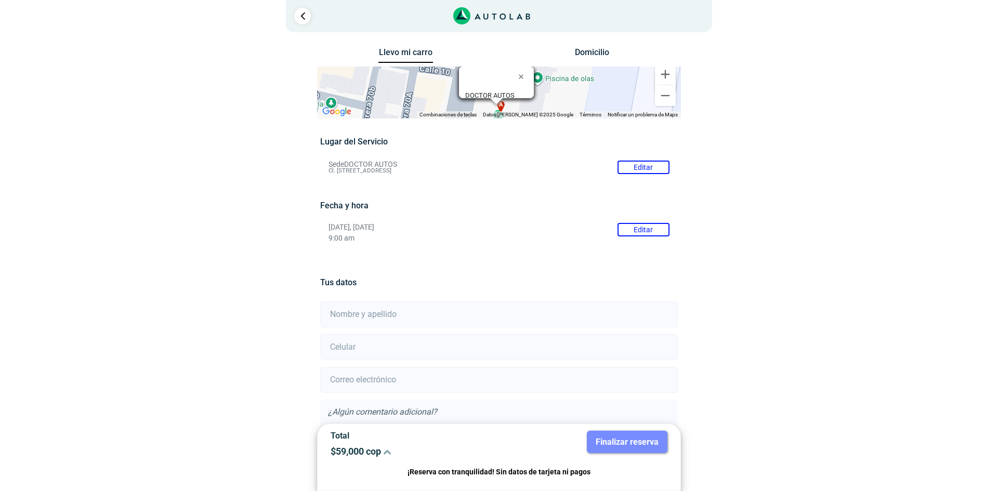
click at [647, 161] on li "Sede DOCTOR AUTOS Editar Cl. [STREET_ADDRESS]" at bounding box center [499, 167] width 356 height 17
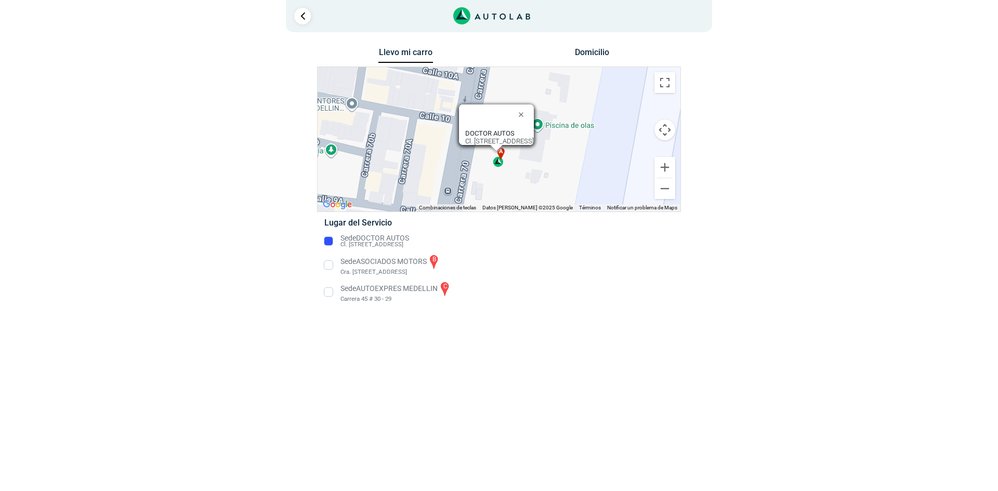
click at [338, 265] on li "Sede ASOCIADOS MOTORS b Cra. [STREET_ADDRESS]" at bounding box center [499, 265] width 364 height 23
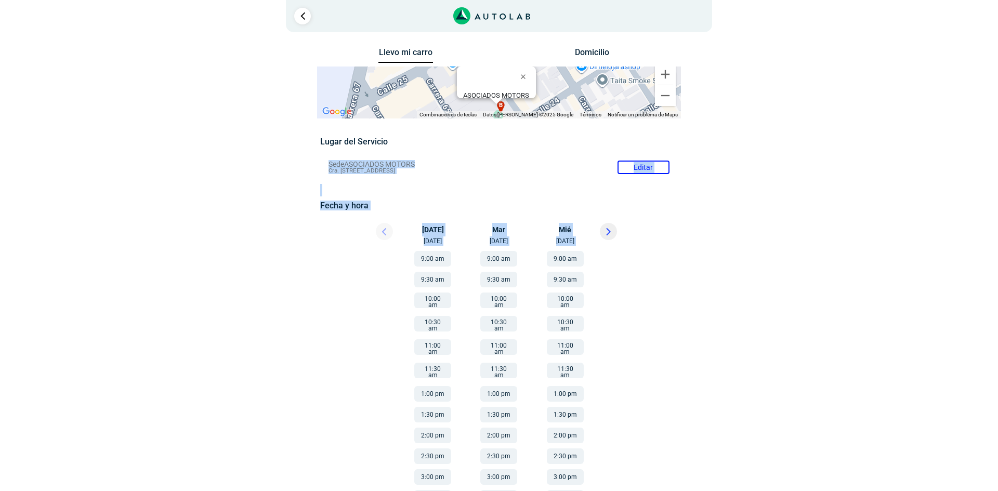
drag, startPoint x: 831, startPoint y: 121, endPoint x: 840, endPoint y: 239, distance: 118.9
click at [840, 239] on div "× ¡Reserva tranquilo! Sin datos de tarjeta ni pagos Aquí puedes ver tus servici…" at bounding box center [499, 312] width 998 height 624
click at [804, 165] on div "Llevo mi carro [GEOGRAPHIC_DATA] ← Mover a la izquierda → Mover a la derecha ↑ …" at bounding box center [499, 334] width 624 height 579
click at [629, 171] on li "Sede ASOCIADOS MOTORS Editar Cra. [STREET_ADDRESS]" at bounding box center [499, 167] width 356 height 17
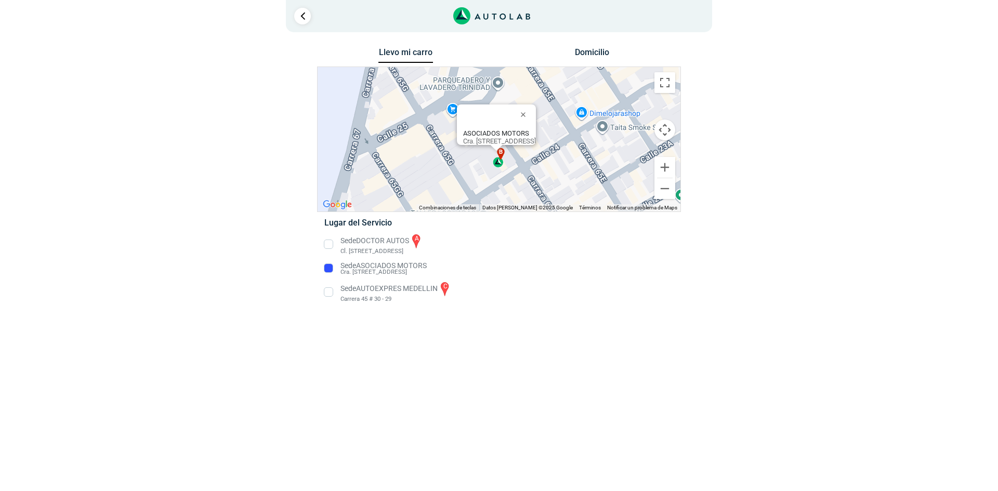
click at [360, 239] on li "Sede DOCTOR AUTOS a Cl. [STREET_ADDRESS]" at bounding box center [499, 244] width 364 height 23
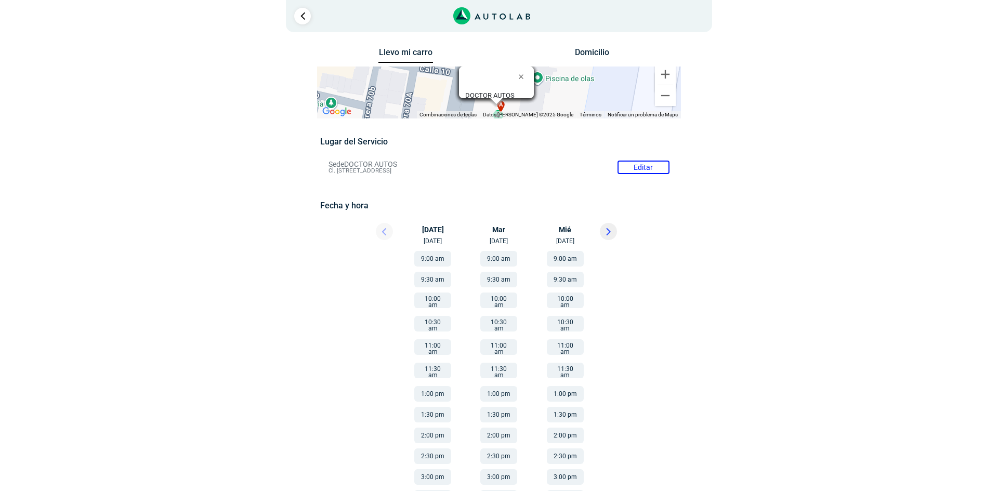
click at [434, 255] on button "9:00 am" at bounding box center [432, 259] width 37 height 16
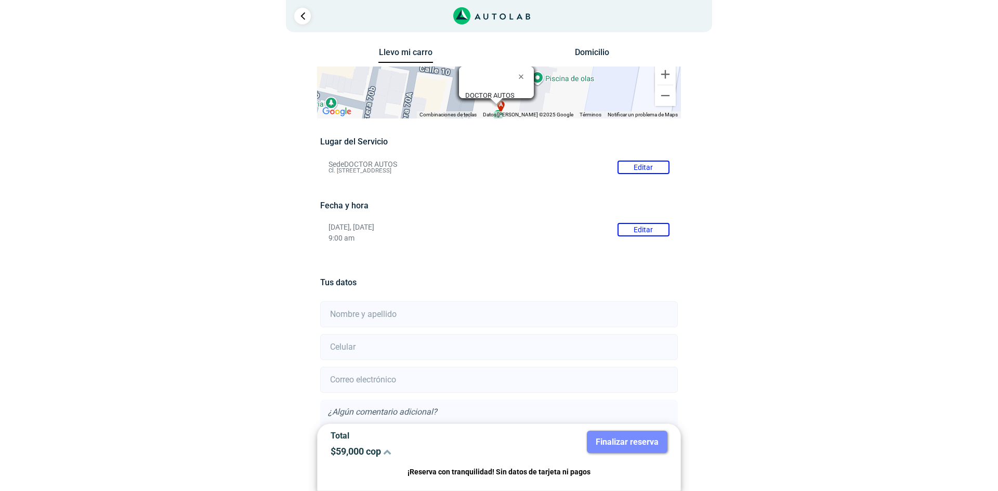
drag, startPoint x: 497, startPoint y: 170, endPoint x: 325, endPoint y: 173, distance: 172.1
click at [325, 173] on li "Sede DOCTOR AUTOS Editar Cl. [STREET_ADDRESS]" at bounding box center [499, 167] width 356 height 17
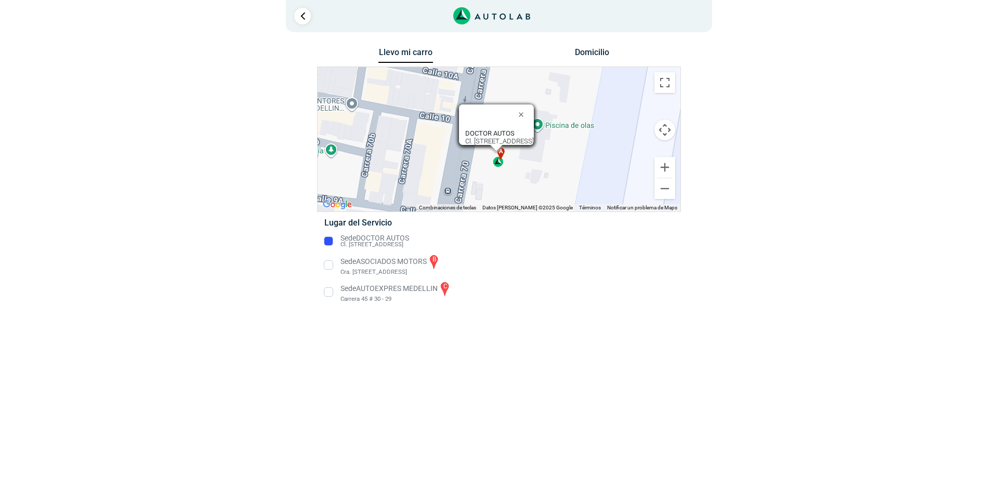
drag, startPoint x: 516, startPoint y: 245, endPoint x: 341, endPoint y: 247, distance: 174.7
click at [341, 247] on li "Sede DOCTOR AUTOS Cl. [STREET_ADDRESS]" at bounding box center [499, 241] width 364 height 17
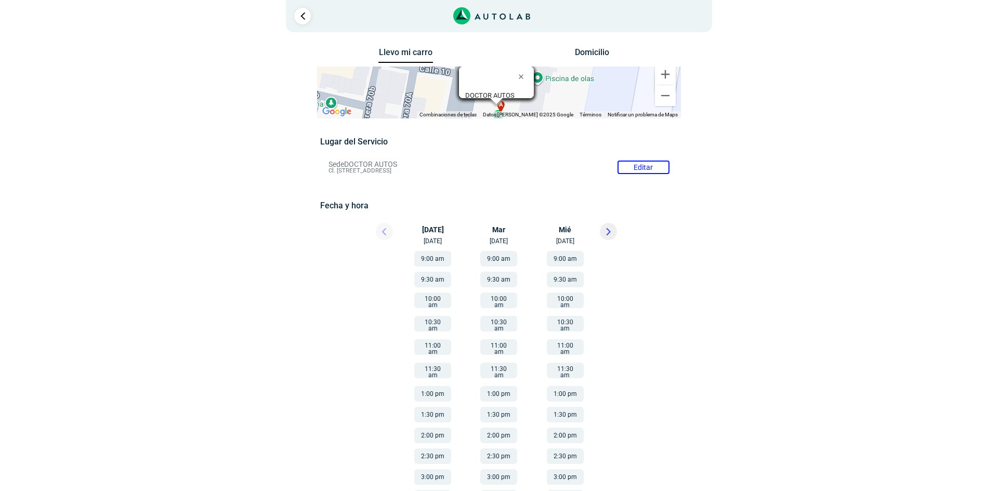
drag, startPoint x: 495, startPoint y: 172, endPoint x: 318, endPoint y: 169, distance: 177.3
click at [318, 169] on ul "Sede DOCTOR AUTOS Editar Cl. [STREET_ADDRESS]" at bounding box center [498, 167] width 373 height 17
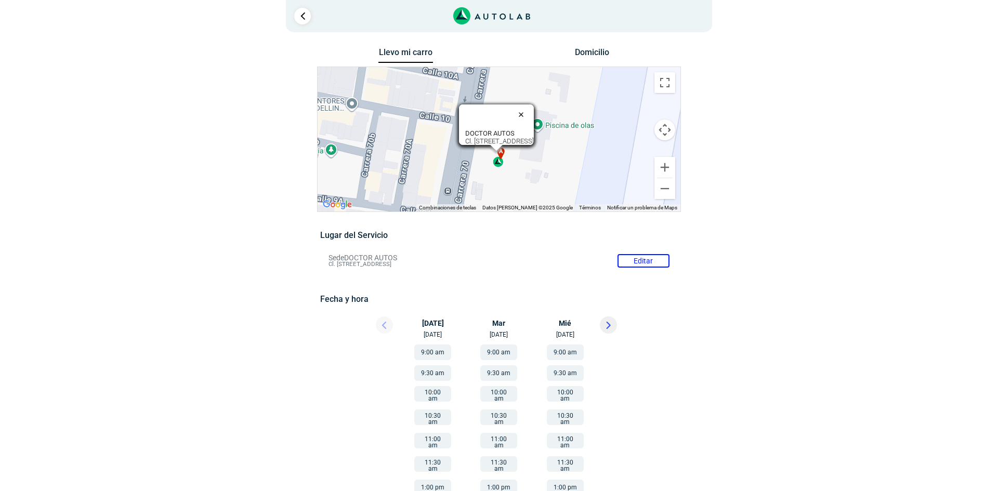
click at [536, 106] on button "Cerrar" at bounding box center [523, 114] width 25 height 25
click at [536, 111] on button "Cerrar" at bounding box center [523, 114] width 25 height 25
click at [536, 107] on button "Cerrar" at bounding box center [523, 114] width 25 height 25
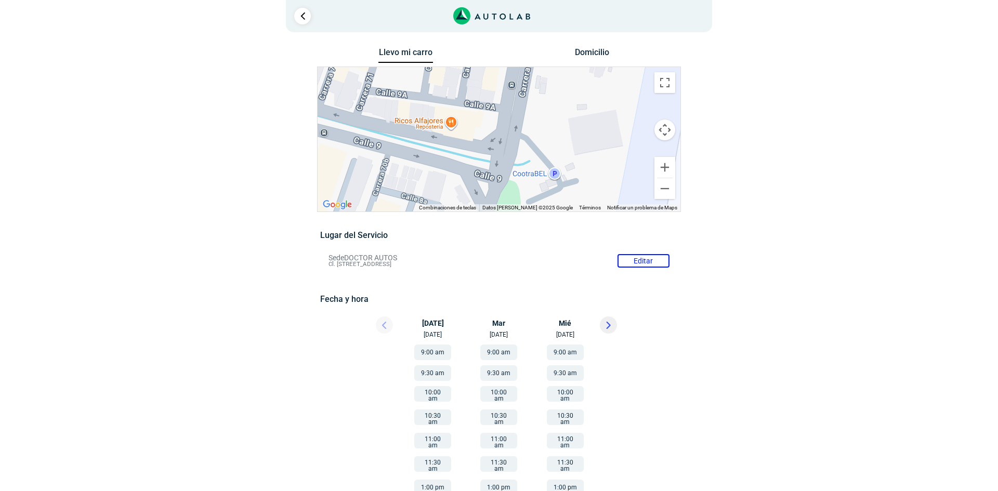
drag, startPoint x: 489, startPoint y: 200, endPoint x: 522, endPoint y: 84, distance: 121.1
click at [522, 84] on div "a b c DOCTOR AUTOS Cl. 8B #65-49, [GEOGRAPHIC_DATA], [GEOGRAPHIC_DATA], [GEOGRA…" at bounding box center [499, 139] width 363 height 145
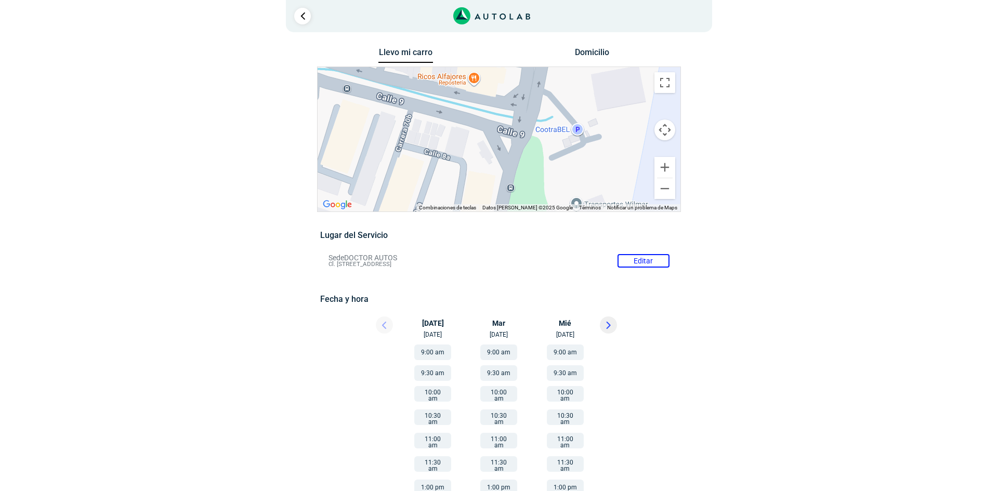
drag, startPoint x: 480, startPoint y: 153, endPoint x: 510, endPoint y: 111, distance: 51.5
click at [506, 101] on div "a b c DOCTOR AUTOS Cl. 8B #65-49, [GEOGRAPHIC_DATA], [GEOGRAPHIC_DATA], [GEOGRA…" at bounding box center [499, 139] width 363 height 145
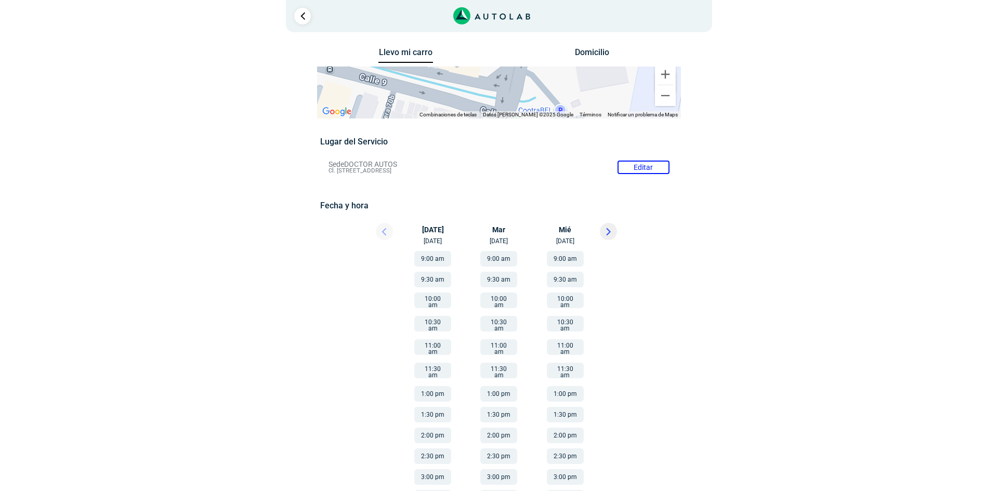
drag, startPoint x: 518, startPoint y: 154, endPoint x: 494, endPoint y: 139, distance: 28.1
click at [494, 139] on div "Llevo mi carro [GEOGRAPHIC_DATA] ← Mover a la izquierda → Mover a la derecha ↑ …" at bounding box center [499, 334] width 364 height 579
click at [505, 164] on li "Sede DOCTOR AUTOS Editar Cl. [STREET_ADDRESS]" at bounding box center [499, 167] width 356 height 17
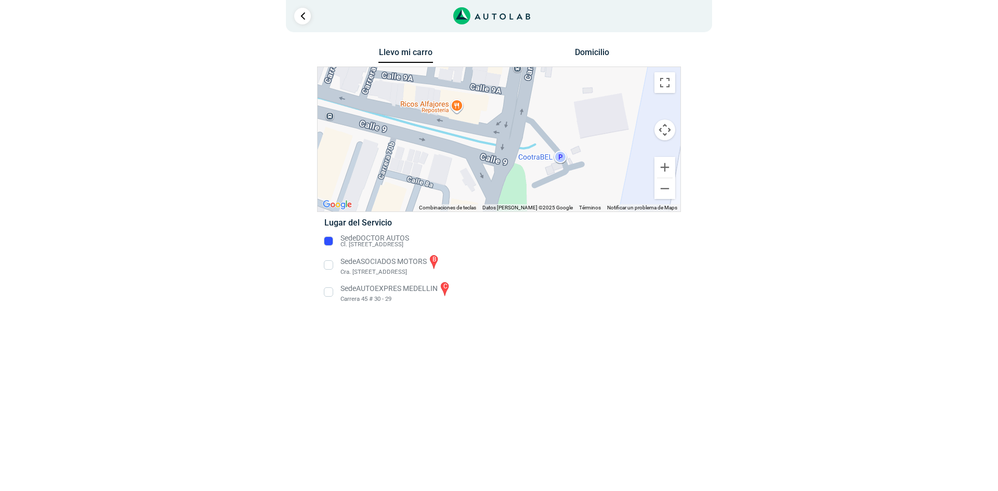
drag, startPoint x: 520, startPoint y: 245, endPoint x: 335, endPoint y: 239, distance: 185.2
click at [335, 239] on li "Sede DOCTOR AUTOS Cl. [STREET_ADDRESS]" at bounding box center [499, 241] width 364 height 17
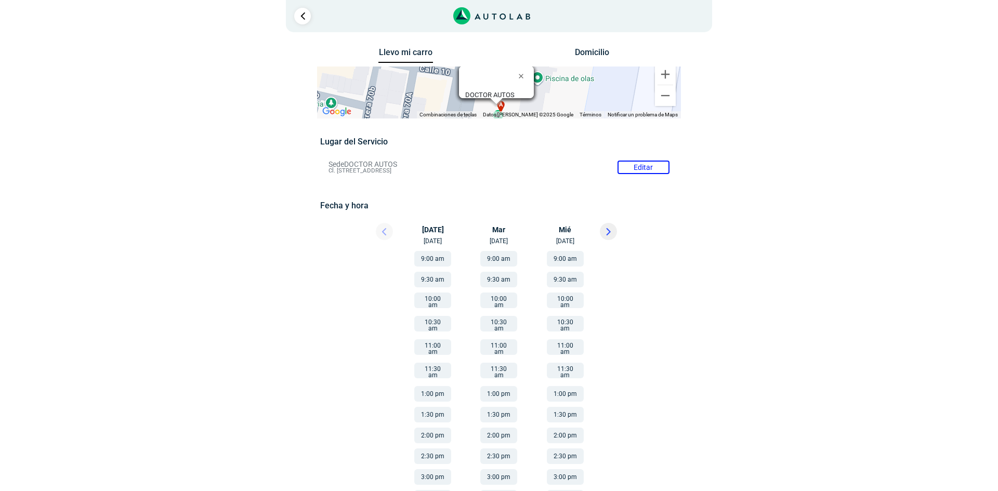
copy div "Sede DOCTOR AUTOS Cl. [STREET_ADDRESS]"
click at [647, 171] on li "Sede DOCTOR AUTOS Editar Cl. [STREET_ADDRESS]" at bounding box center [499, 167] width 356 height 17
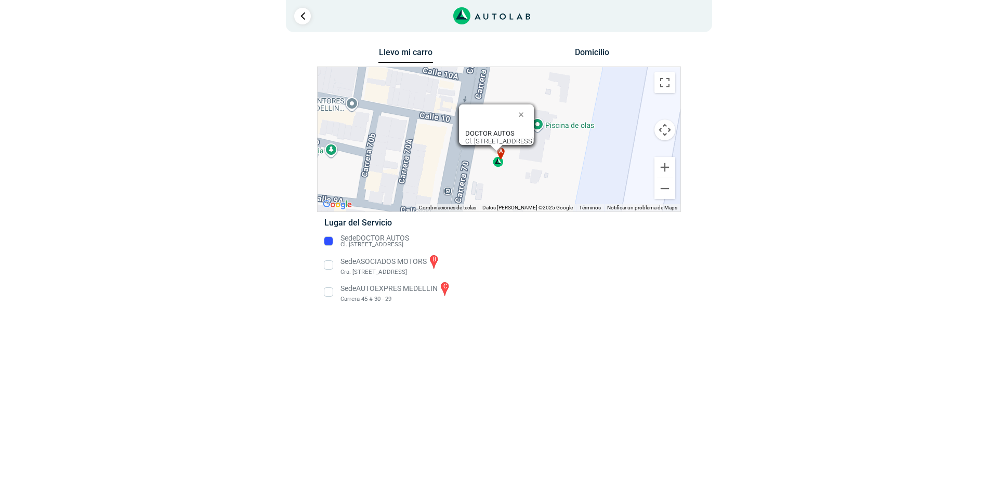
click at [358, 289] on li "Sede AUTOEXPRES MEDELLIN c Carrera 45 # 30 - 29" at bounding box center [499, 292] width 364 height 23
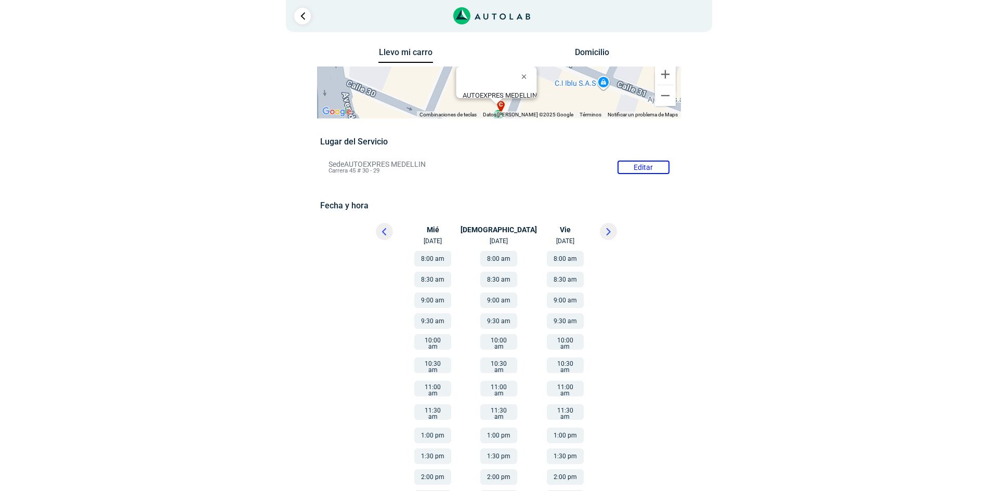
click at [382, 224] on button at bounding box center [384, 231] width 17 height 17
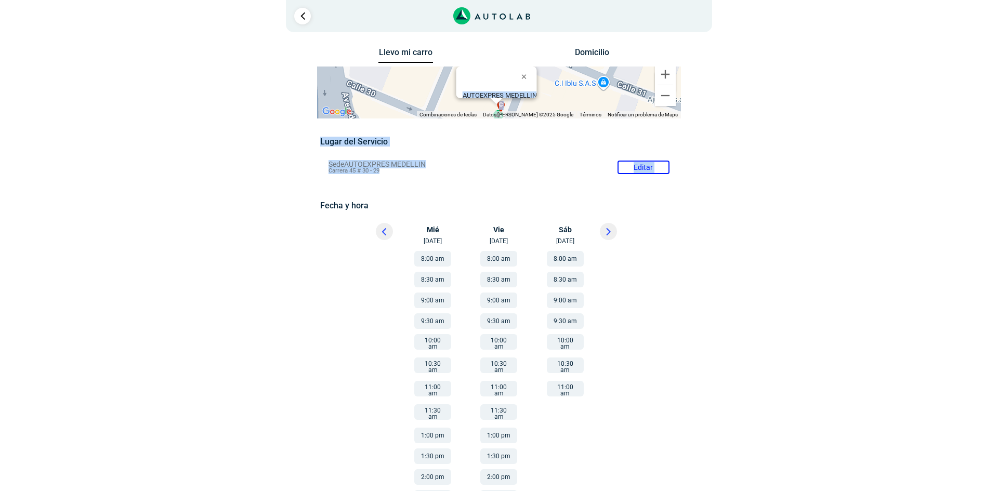
drag, startPoint x: 296, startPoint y: 91, endPoint x: 289, endPoint y: 185, distance: 93.3
click at [289, 185] on div "Llevo mi carro [GEOGRAPHIC_DATA] ← Mover a la izquierda → Mover a la derecha ↑ …" at bounding box center [499, 313] width 504 height 537
click at [283, 174] on div "Llevo mi carro [GEOGRAPHIC_DATA] ← Mover a la izquierda → Mover a la derecha ↑ …" at bounding box center [499, 313] width 504 height 537
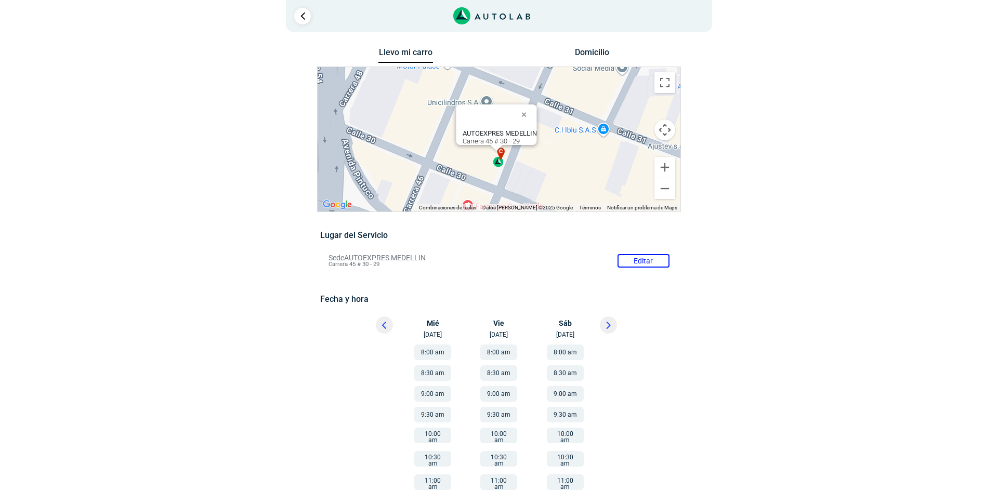
click at [519, 161] on div "a b c DOCTOR AUTOS Cl. 8B #65-49, [GEOGRAPHIC_DATA], [GEOGRAPHIC_DATA], [GEOGRA…" at bounding box center [499, 139] width 363 height 145
click at [530, 108] on button "Cerrar" at bounding box center [526, 114] width 25 height 25
click at [672, 83] on button "Cambiar a la vista en pantalla completa" at bounding box center [665, 82] width 21 height 21
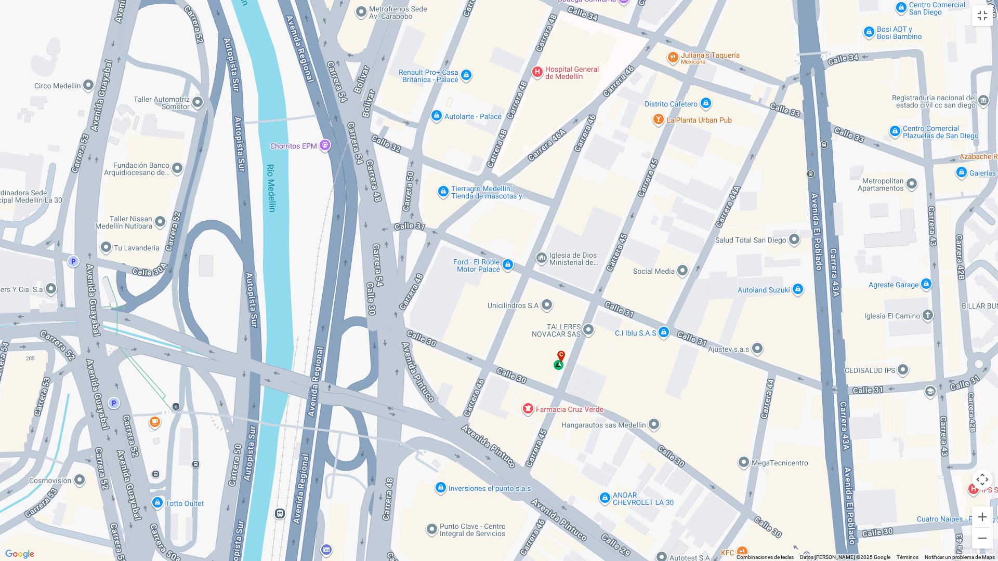
drag, startPoint x: 472, startPoint y: 342, endPoint x: 533, endPoint y: 399, distance: 83.8
click at [533, 399] on div "a b c DOCTOR AUTOS Cl. 8B #65-49, [GEOGRAPHIC_DATA], [GEOGRAPHIC_DATA], [GEOGRA…" at bounding box center [499, 280] width 998 height 561
click at [298, 75] on div "a b c DOCTOR AUTOS Cl. 8B #65-49, [GEOGRAPHIC_DATA], [GEOGRAPHIC_DATA], [GEOGRA…" at bounding box center [499, 280] width 998 height 561
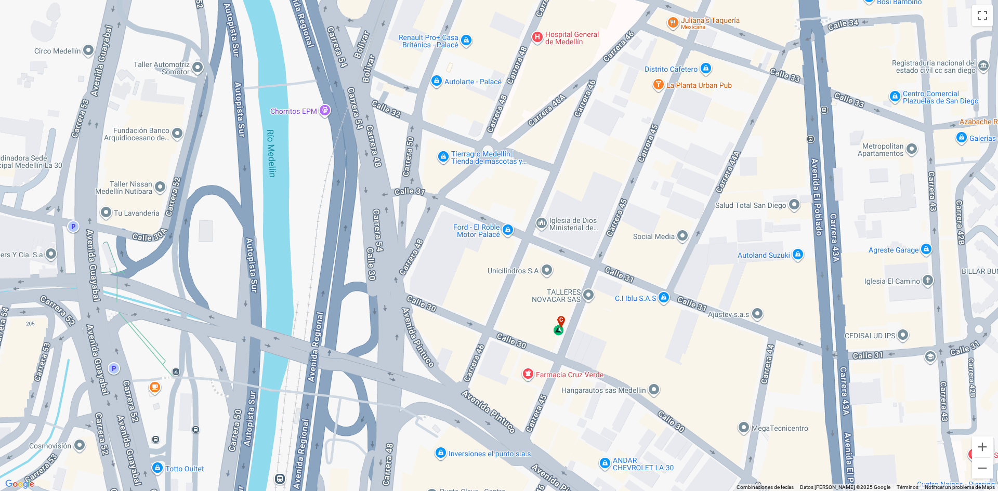
click at [646, 169] on li "Sede AUTOEXPRES MEDELLIN Editar Carrera 45 # 30 - 29" at bounding box center [499, 167] width 356 height 17
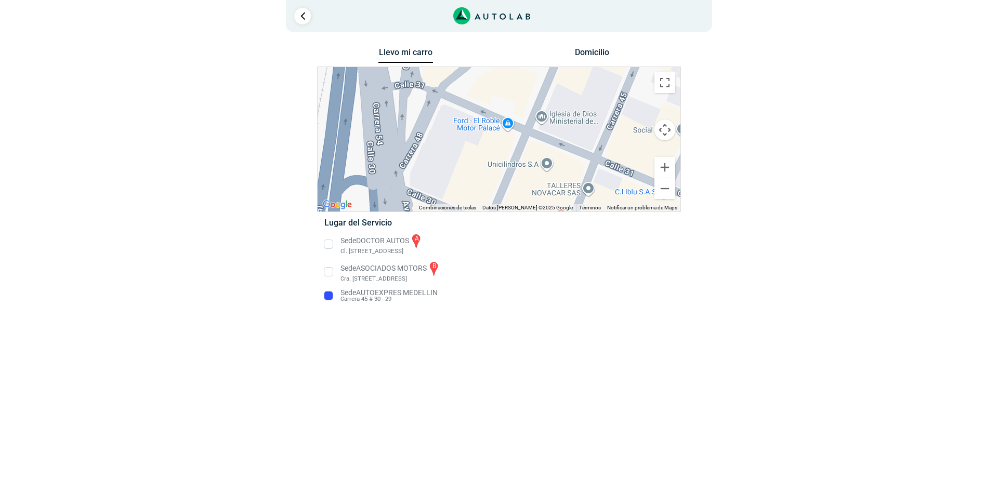
click at [397, 248] on li "Sede DOCTOR AUTOS a Cl. [STREET_ADDRESS]" at bounding box center [499, 244] width 364 height 23
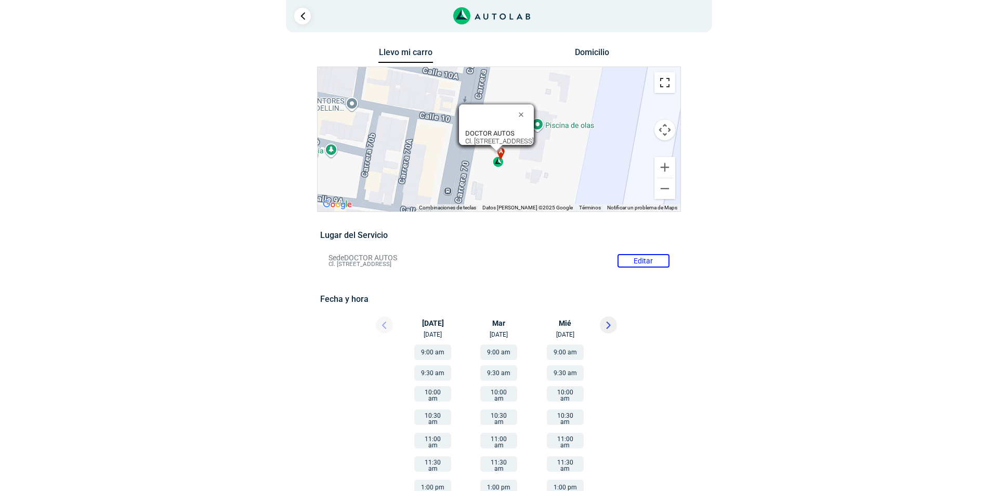
click at [668, 84] on button "Cambiar a la vista en pantalla completa" at bounding box center [665, 82] width 21 height 21
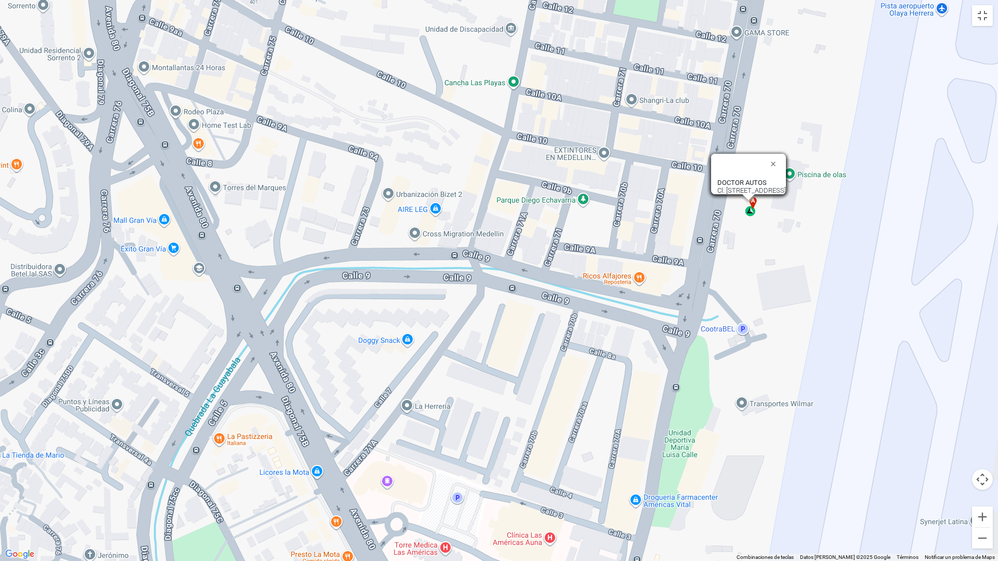
drag, startPoint x: 514, startPoint y: 218, endPoint x: 765, endPoint y: 125, distance: 267.6
click at [765, 125] on div "a b c DOCTOR AUTOS Cl. 8B #65-49, [GEOGRAPHIC_DATA], [GEOGRAPHIC_DATA], [GEOGRA…" at bounding box center [499, 280] width 998 height 561
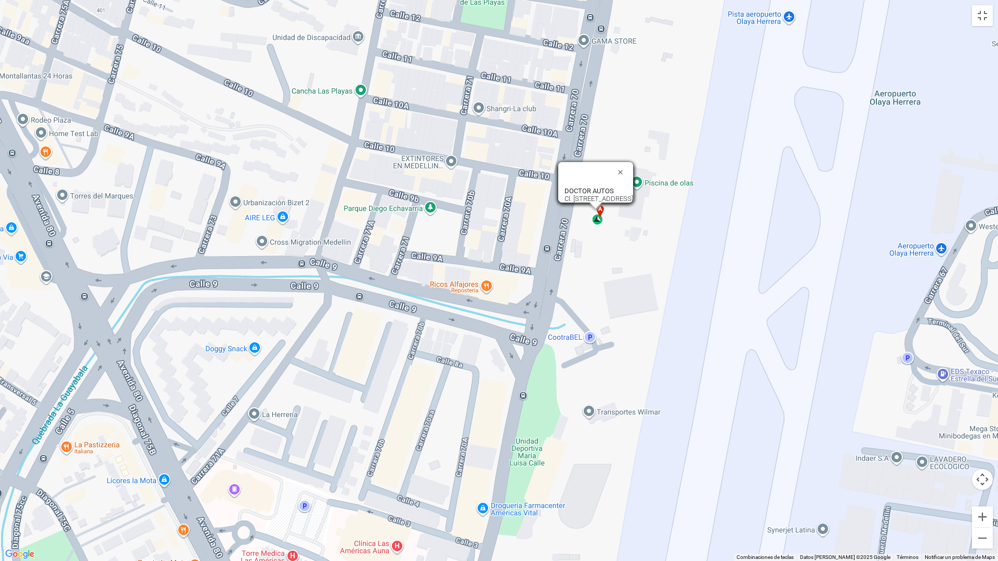
drag, startPoint x: 593, startPoint y: 349, endPoint x: 440, endPoint y: 362, distance: 153.4
click at [440, 362] on div "a b c DOCTOR AUTOS Cl. 8B #65-49, [GEOGRAPHIC_DATA], [GEOGRAPHIC_DATA], [GEOGRA…" at bounding box center [499, 280] width 998 height 561
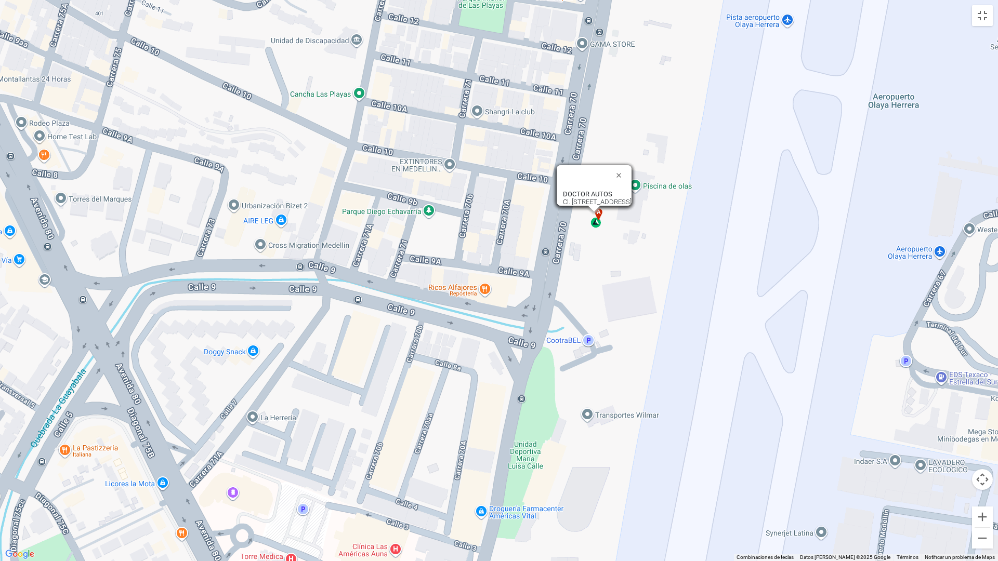
click at [567, 234] on div "a b c DOCTOR AUTOS Cl. 8B #65-49, [GEOGRAPHIC_DATA], [GEOGRAPHIC_DATA], [GEOGRA…" at bounding box center [499, 280] width 998 height 561
click at [561, 235] on div "a b c DOCTOR AUTOS Cl. 8B #65-49, [GEOGRAPHIC_DATA], [GEOGRAPHIC_DATA], [GEOGRA…" at bounding box center [499, 280] width 998 height 561
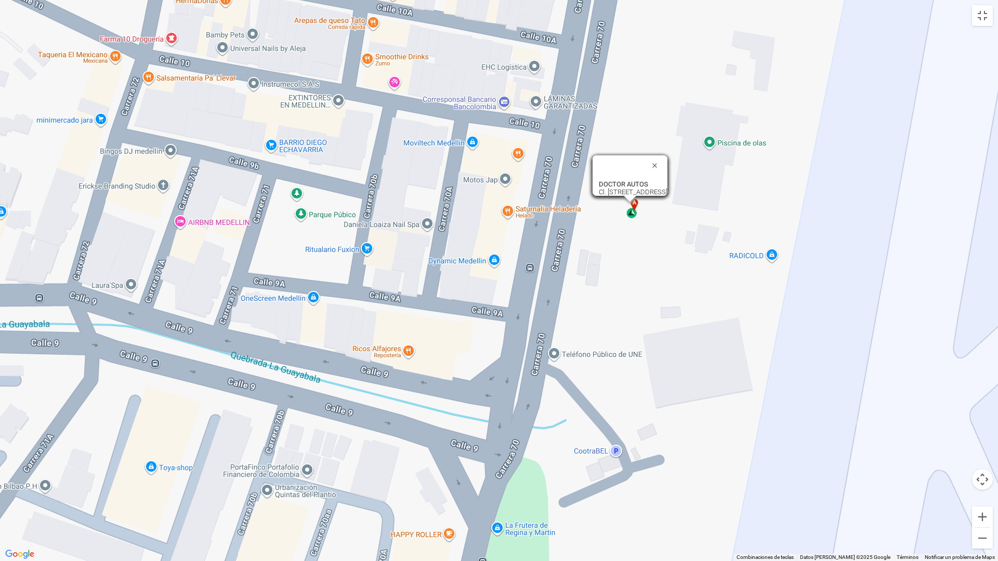
click at [561, 235] on div "a b c DOCTOR AUTOS Cl. 8B #65-49, [GEOGRAPHIC_DATA], [GEOGRAPHIC_DATA], [GEOGRA…" at bounding box center [499, 280] width 998 height 561
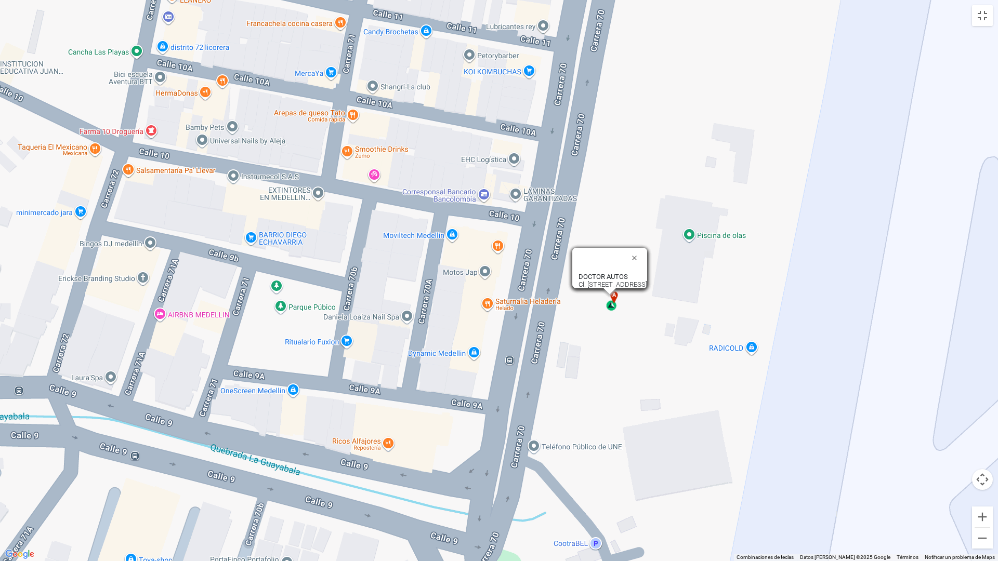
drag, startPoint x: 561, startPoint y: 235, endPoint x: 540, endPoint y: 331, distance: 98.5
click at [540, 331] on div "a b c DOCTOR AUTOS Cl. 8B #65-49, [GEOGRAPHIC_DATA], [GEOGRAPHIC_DATA], [GEOGRA…" at bounding box center [499, 280] width 998 height 561
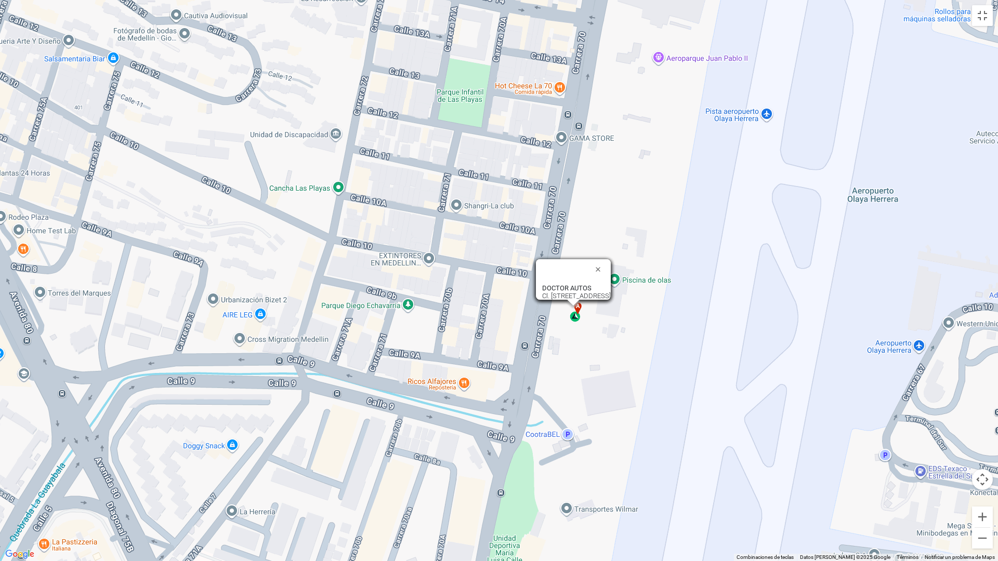
click at [542, 288] on div "DOCTOR AUTOS Cl. [STREET_ADDRESS]" at bounding box center [576, 292] width 69 height 16
click at [542, 289] on div "DOCTOR AUTOS Cl. [STREET_ADDRESS]" at bounding box center [576, 292] width 69 height 16
click at [542, 290] on div "DOCTOR AUTOS Cl. [STREET_ADDRESS]" at bounding box center [576, 292] width 69 height 16
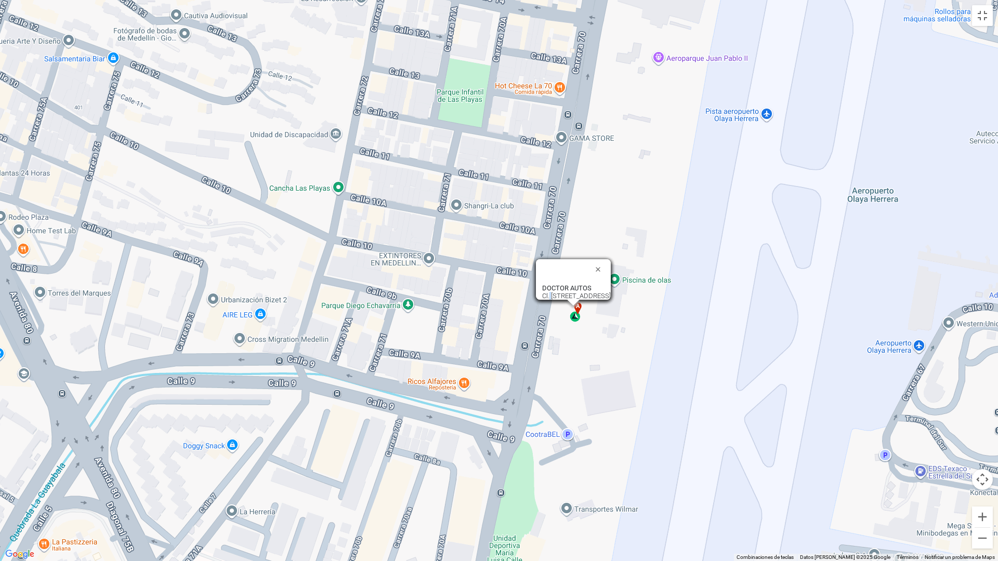
click at [542, 290] on div "DOCTOR AUTOS Cl. [STREET_ADDRESS]" at bounding box center [576, 292] width 69 height 16
click at [542, 287] on div "DOCTOR AUTOS Cl. [STREET_ADDRESS]" at bounding box center [576, 292] width 69 height 16
drag, startPoint x: 475, startPoint y: 289, endPoint x: 666, endPoint y: 292, distance: 190.8
click at [611, 292] on div "DOCTOR AUTOS Cl. [STREET_ADDRESS]" at bounding box center [573, 279] width 75 height 41
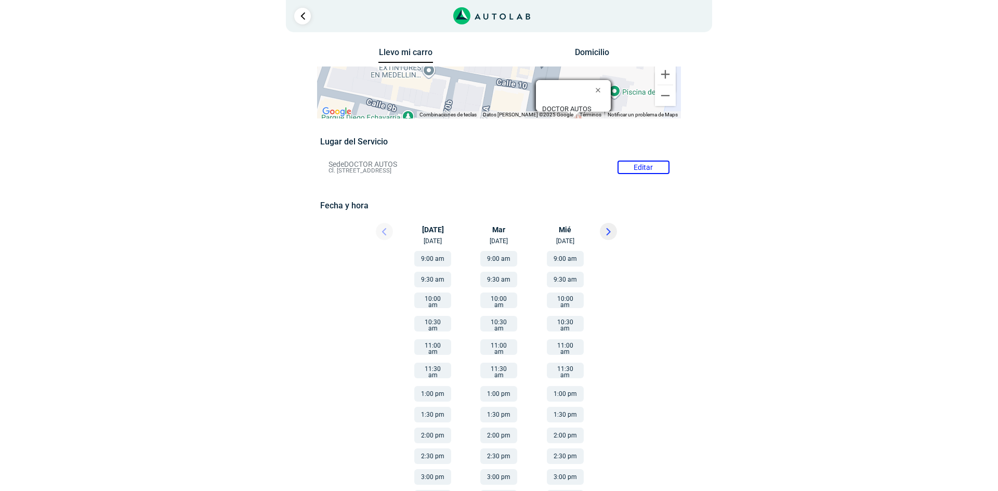
click at [631, 165] on li "Sede DOCTOR AUTOS Editar Cl. [STREET_ADDRESS]" at bounding box center [499, 167] width 356 height 17
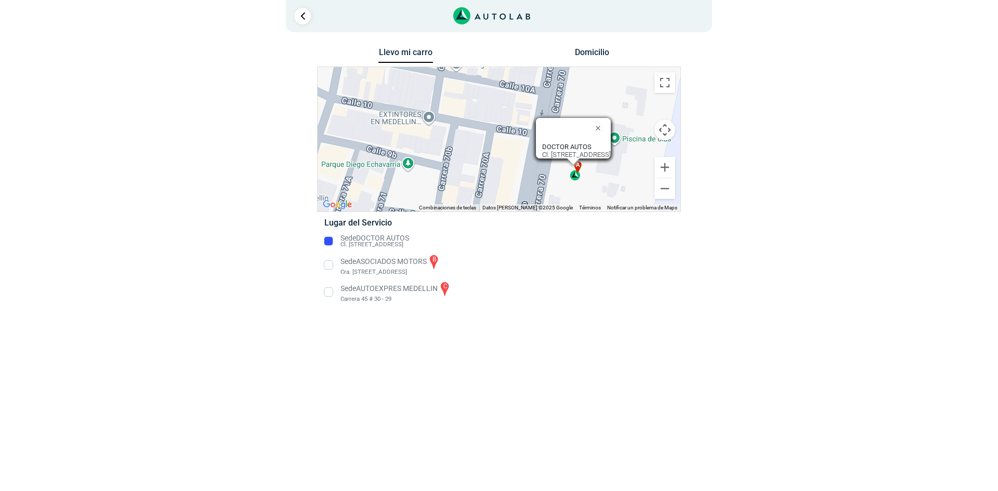
click at [359, 266] on li "Sede ASOCIADOS MOTORS b Cra. [STREET_ADDRESS]" at bounding box center [499, 265] width 364 height 23
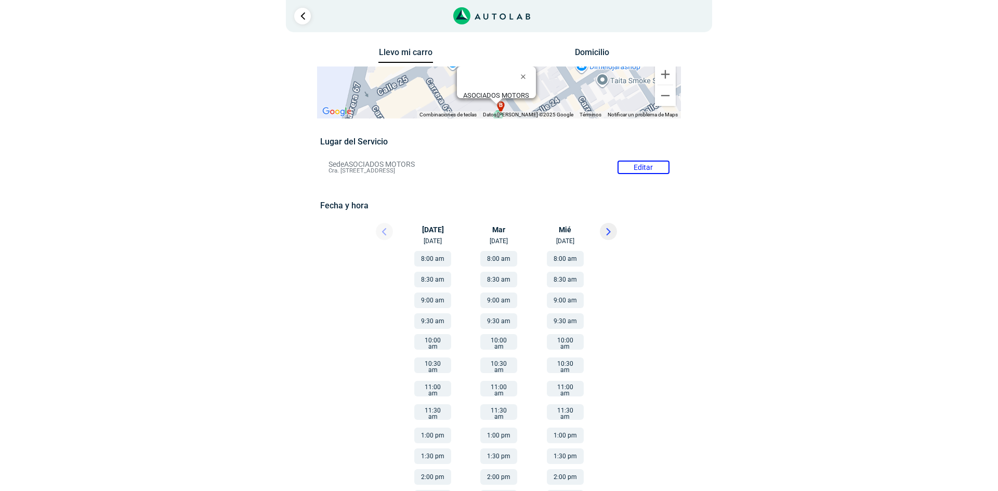
drag, startPoint x: 521, startPoint y: 172, endPoint x: 329, endPoint y: 173, distance: 192.9
click at [329, 173] on li "Sede ASOCIADOS MOTORS Editar Cra. [STREET_ADDRESS]" at bounding box center [499, 167] width 356 height 17
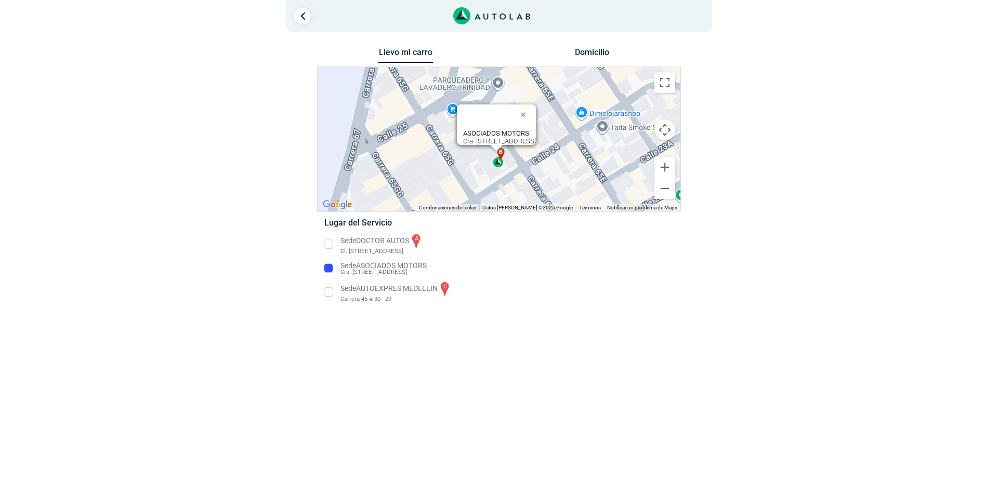
drag, startPoint x: 515, startPoint y: 272, endPoint x: 337, endPoint y: 272, distance: 177.8
click at [337, 272] on li "Sede ASOCIADOS MOTORS Cra. [STREET_ADDRESS]" at bounding box center [499, 268] width 364 height 17
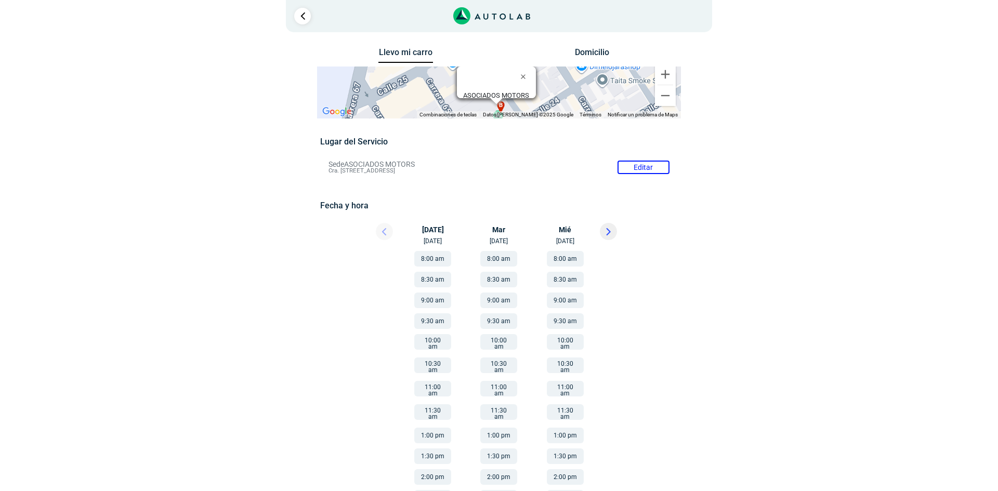
click at [321, 261] on div "Lugar del Servicio Sede ASOCIADOS MOTORS Editar Cra. [STREET_ADDRESS] Fecha y h…" at bounding box center [498, 336] width 357 height 398
drag, startPoint x: 500, startPoint y: 169, endPoint x: 324, endPoint y: 172, distance: 175.2
click at [324, 172] on li "Sede ASOCIADOS MOTORS Editar Cra. [STREET_ADDRESS]" at bounding box center [499, 167] width 356 height 17
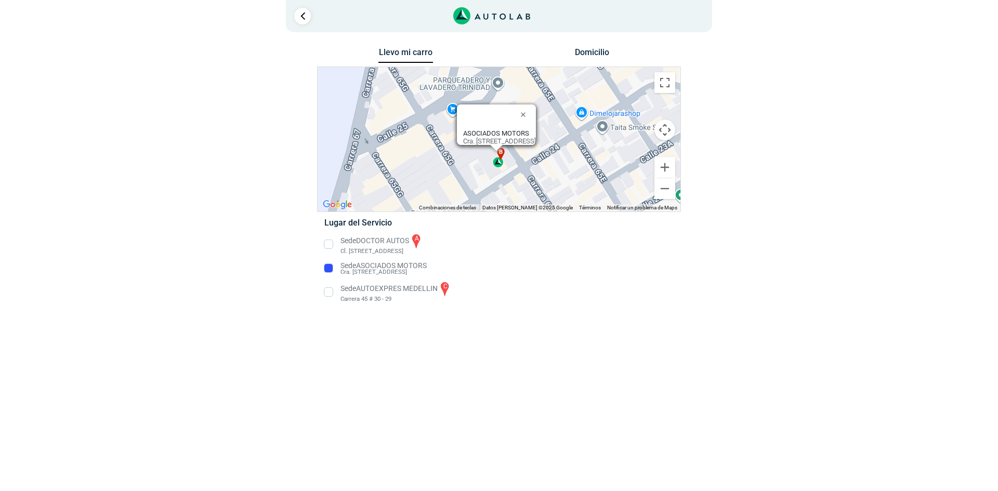
drag, startPoint x: 343, startPoint y: 271, endPoint x: 370, endPoint y: 273, distance: 27.6
click at [370, 273] on li "Sede ASOCIADOS MOTORS Cra. [STREET_ADDRESS]" at bounding box center [499, 268] width 364 height 17
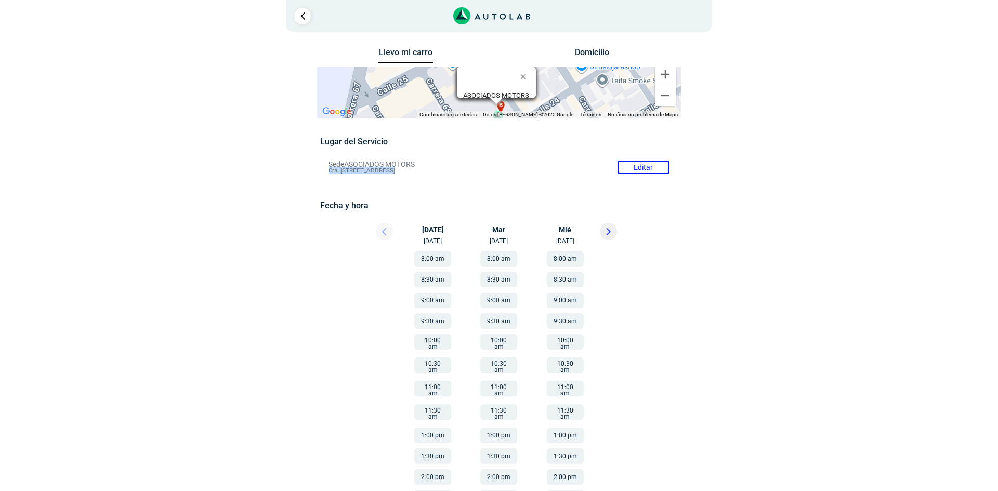
drag, startPoint x: 330, startPoint y: 172, endPoint x: 495, endPoint y: 176, distance: 165.4
click at [495, 176] on div "Lugar del Servicio Sede ASOCIADOS MOTORS Editar Cra. [STREET_ADDRESS] Fecha y h…" at bounding box center [498, 336] width 357 height 398
click at [607, 229] on icon at bounding box center [608, 232] width 3 height 6
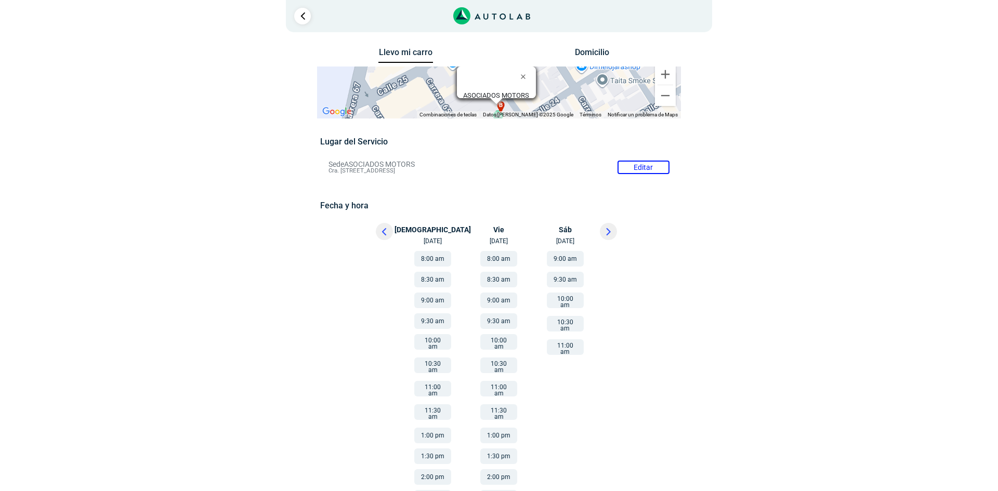
click at [394, 235] on div at bounding box center [375, 234] width 62 height 23
click at [381, 231] on button at bounding box center [384, 231] width 17 height 17
click at [647, 173] on li "Sede ASOCIADOS MOTORS Editar Cra. [STREET_ADDRESS]" at bounding box center [499, 167] width 356 height 17
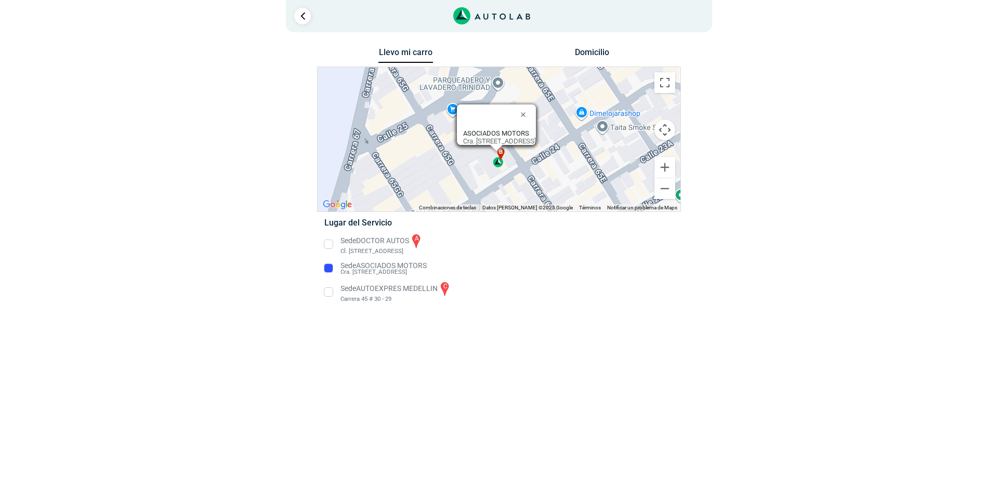
click at [398, 289] on li "Sede AUTOEXPRES MEDELLIN c Carrera 45 # 30 - 29" at bounding box center [499, 292] width 364 height 23
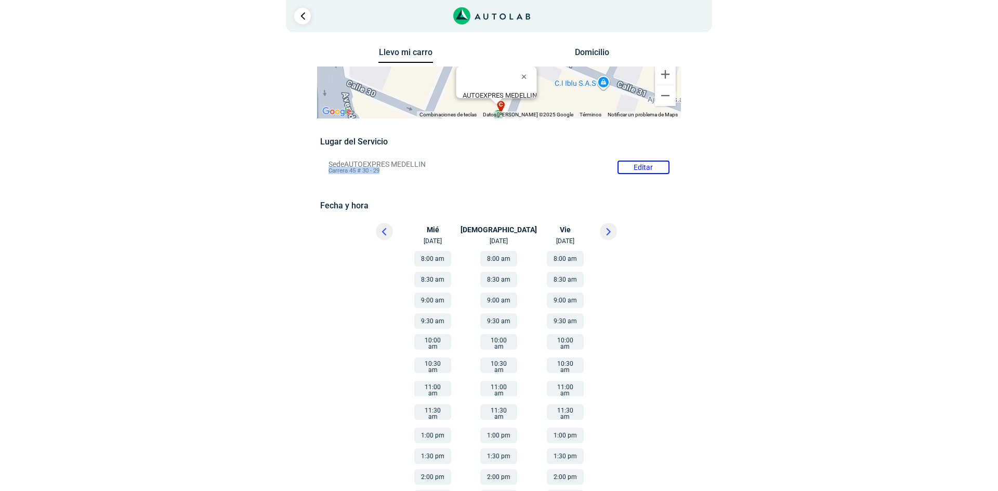
drag, startPoint x: 390, startPoint y: 172, endPoint x: 329, endPoint y: 171, distance: 60.8
click at [329, 171] on li "Sede AUTOEXPRES MEDELLIN Editar Carrera 45 # 30 - 29" at bounding box center [499, 167] width 356 height 17
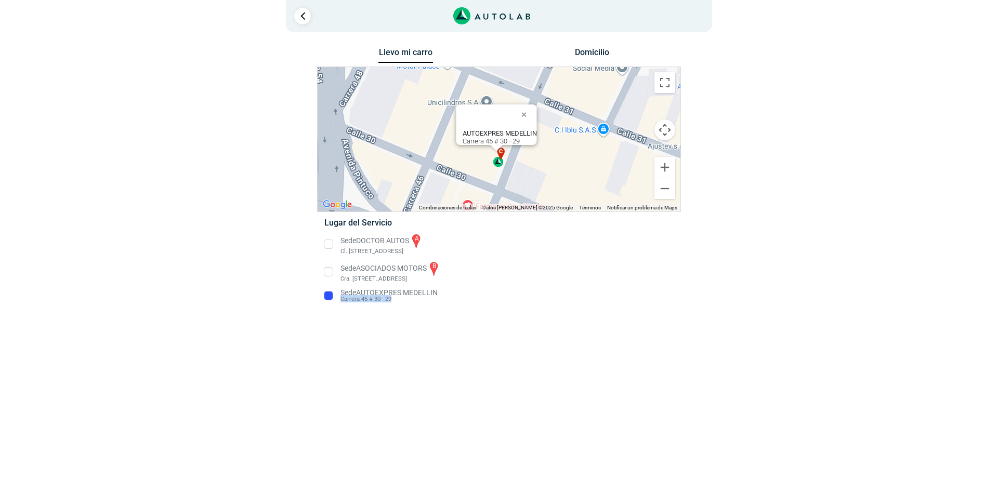
drag, startPoint x: 406, startPoint y: 298, endPoint x: 341, endPoint y: 300, distance: 65.0
click at [341, 300] on li "Sede AUTOEXPRES MEDELLIN Carrera 45 # 30 - 29" at bounding box center [499, 295] width 364 height 17
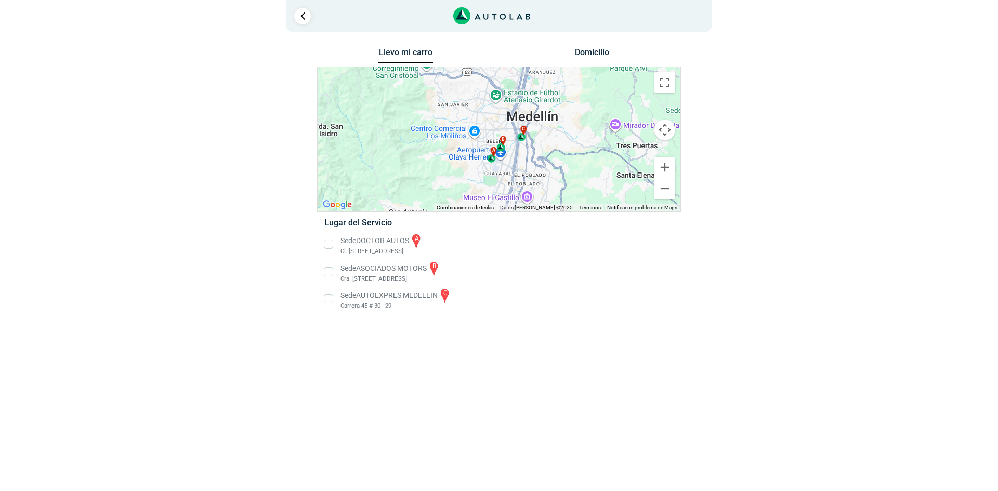
click at [325, 244] on li "Sede DOCTOR AUTOS a Cl. [STREET_ADDRESS]" at bounding box center [499, 244] width 364 height 23
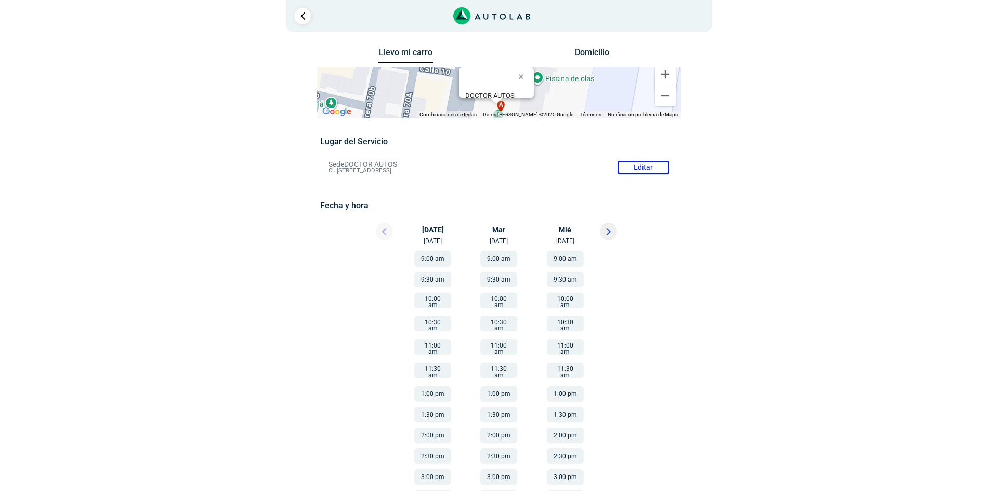
click at [424, 256] on button "9:00 am" at bounding box center [432, 259] width 37 height 16
